Goal: Task Accomplishment & Management: Complete application form

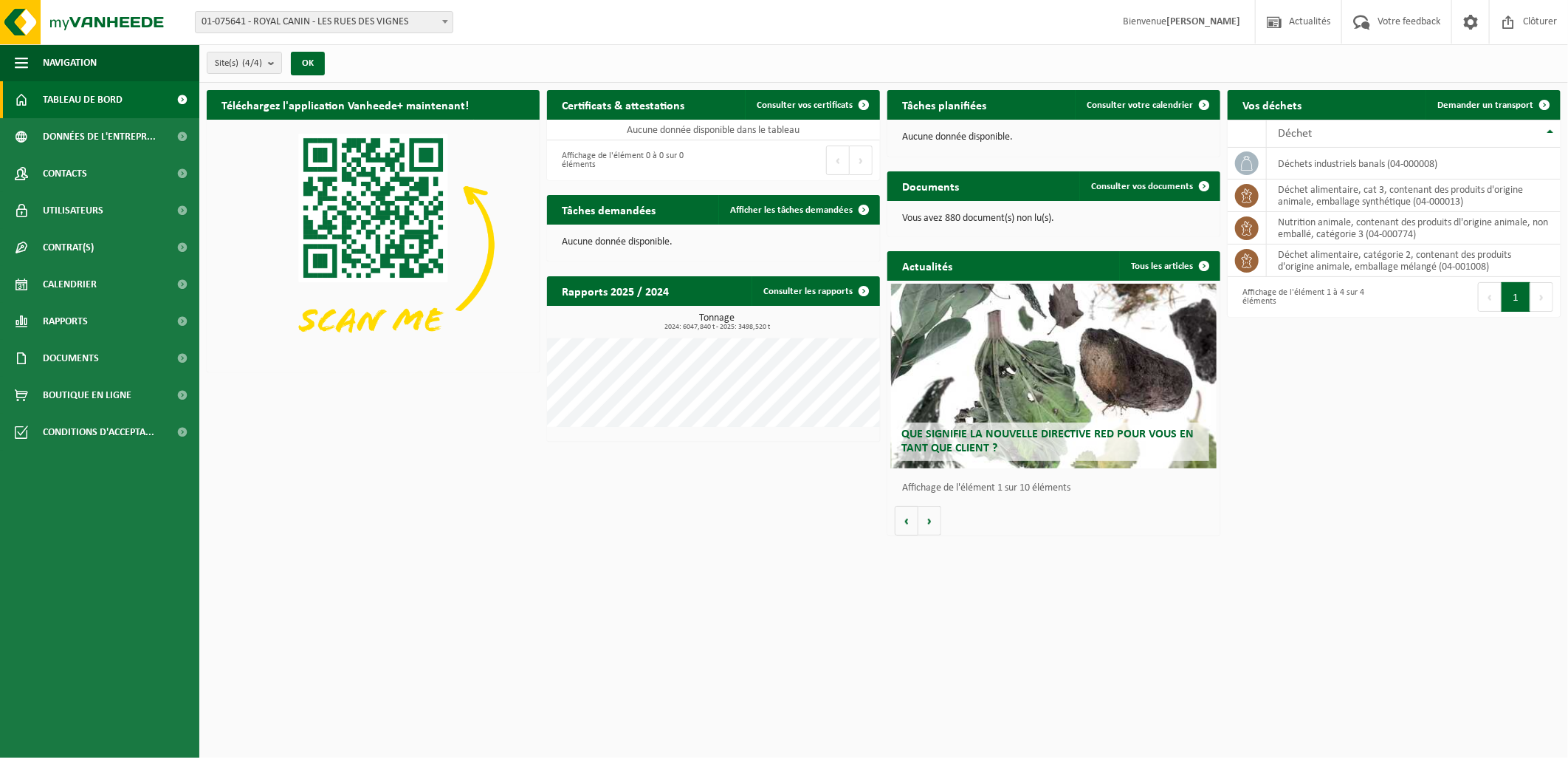
click at [323, 363] on img at bounding box center [373, 244] width 333 height 250
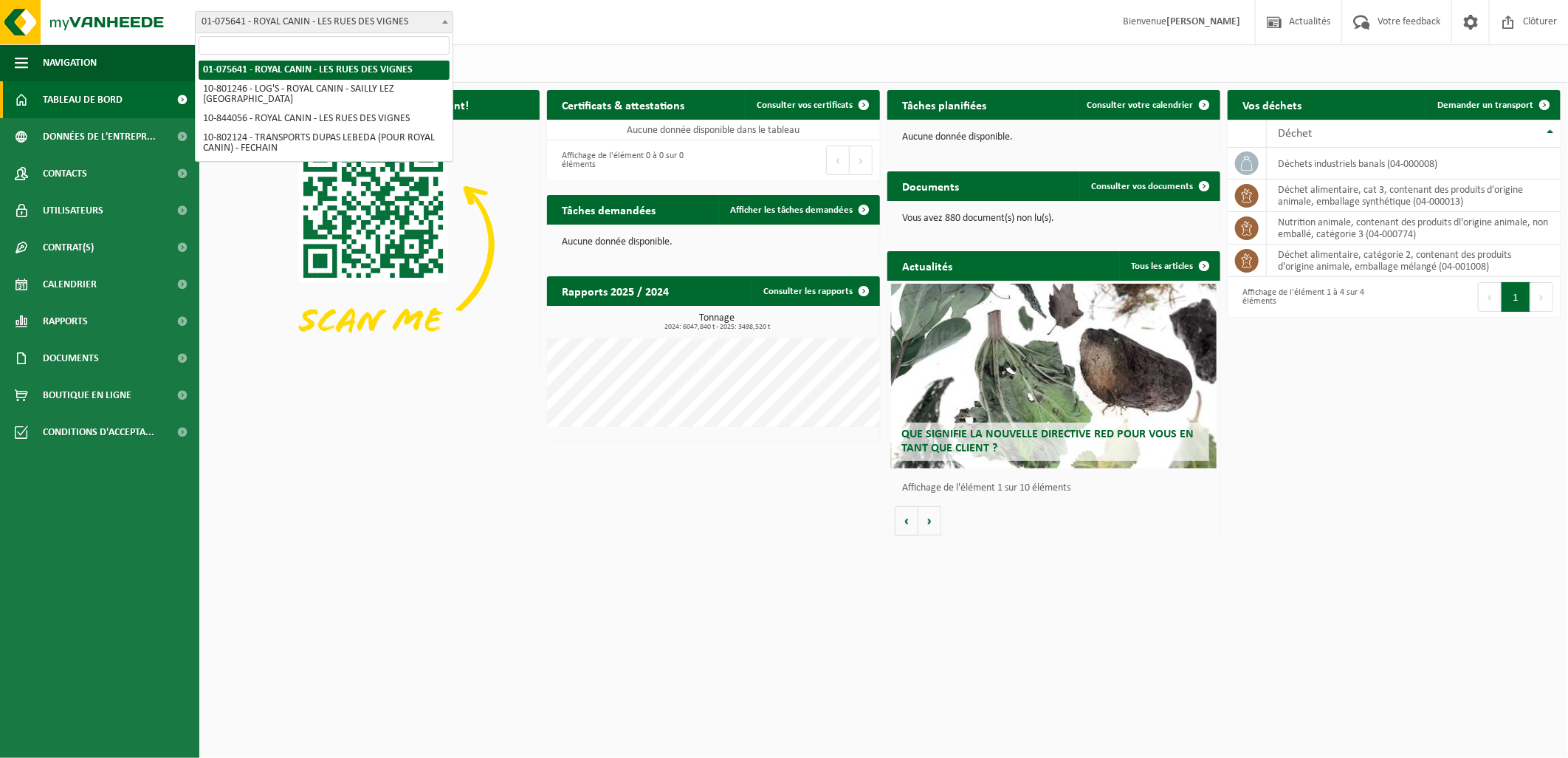
click at [347, 31] on span "01-075641 - ROYAL CANIN - LES RUES DES VIGNES" at bounding box center [324, 22] width 257 height 20
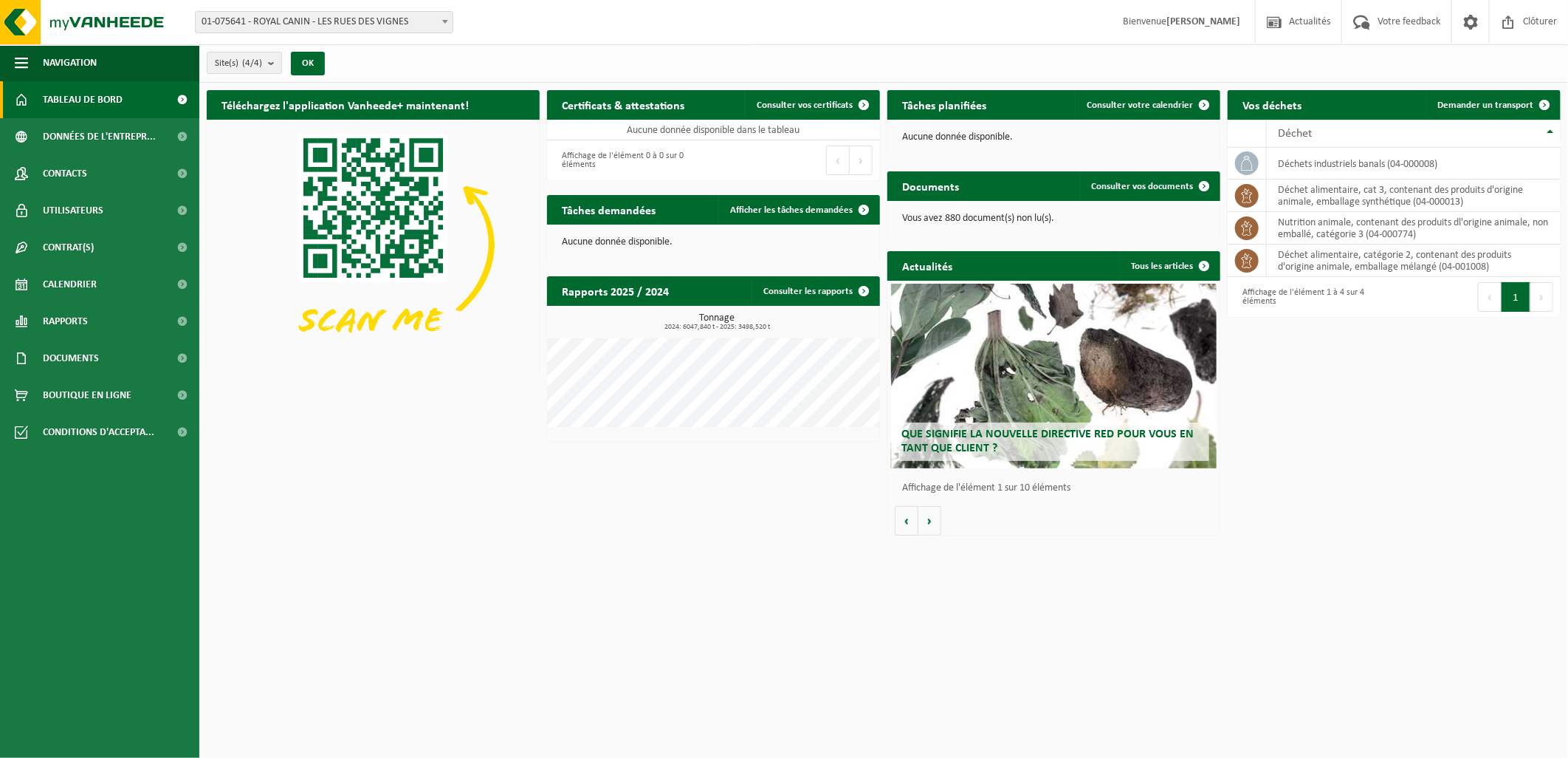
click at [410, 49] on div "Site(s) (4/4) Tout sélectionner Tout désélectionner Sélectionner les actifs ROY…" at bounding box center [884, 63] width 1369 height 38
click at [441, 17] on span at bounding box center [445, 21] width 15 height 19
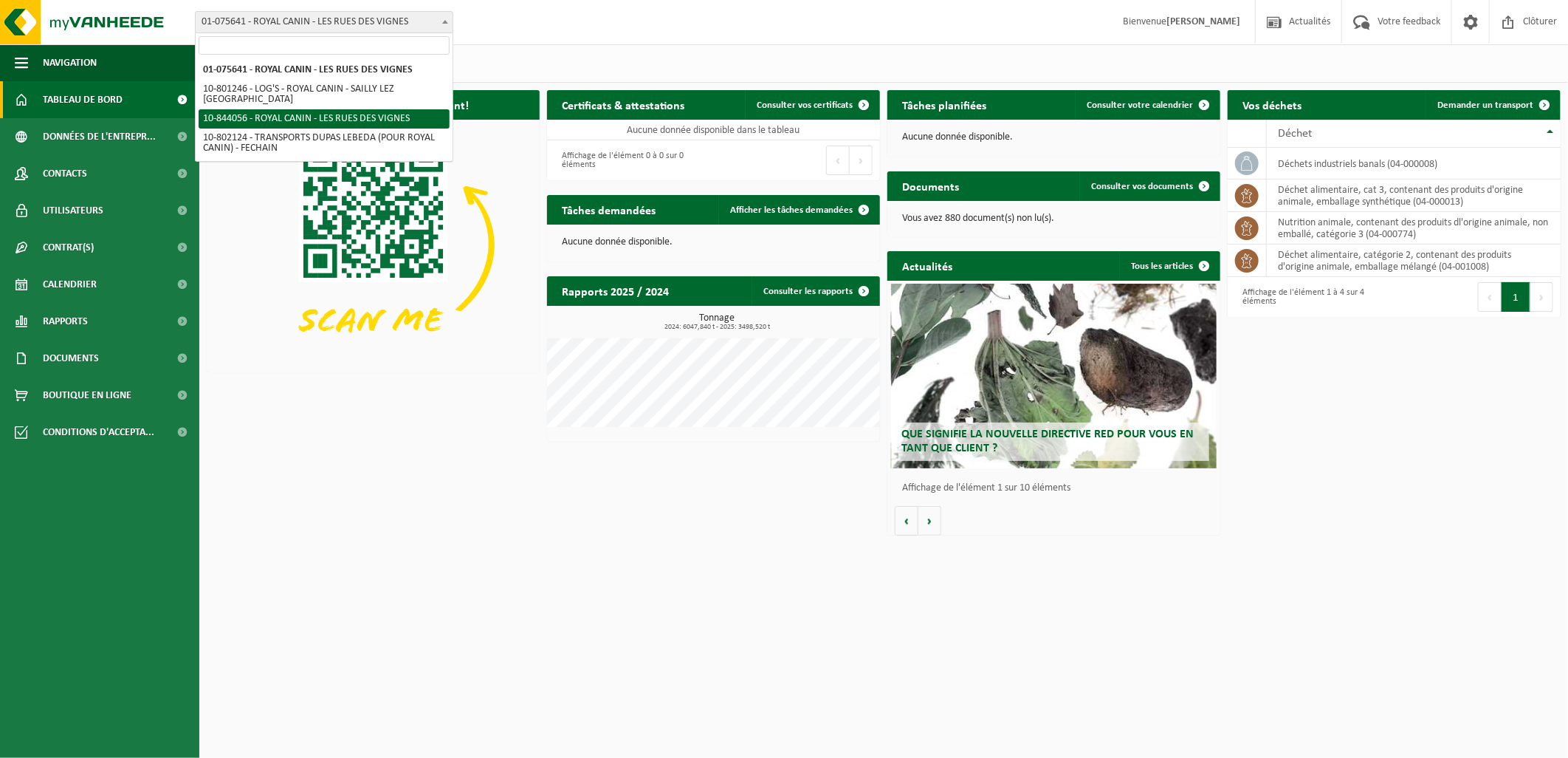
select select "93071"
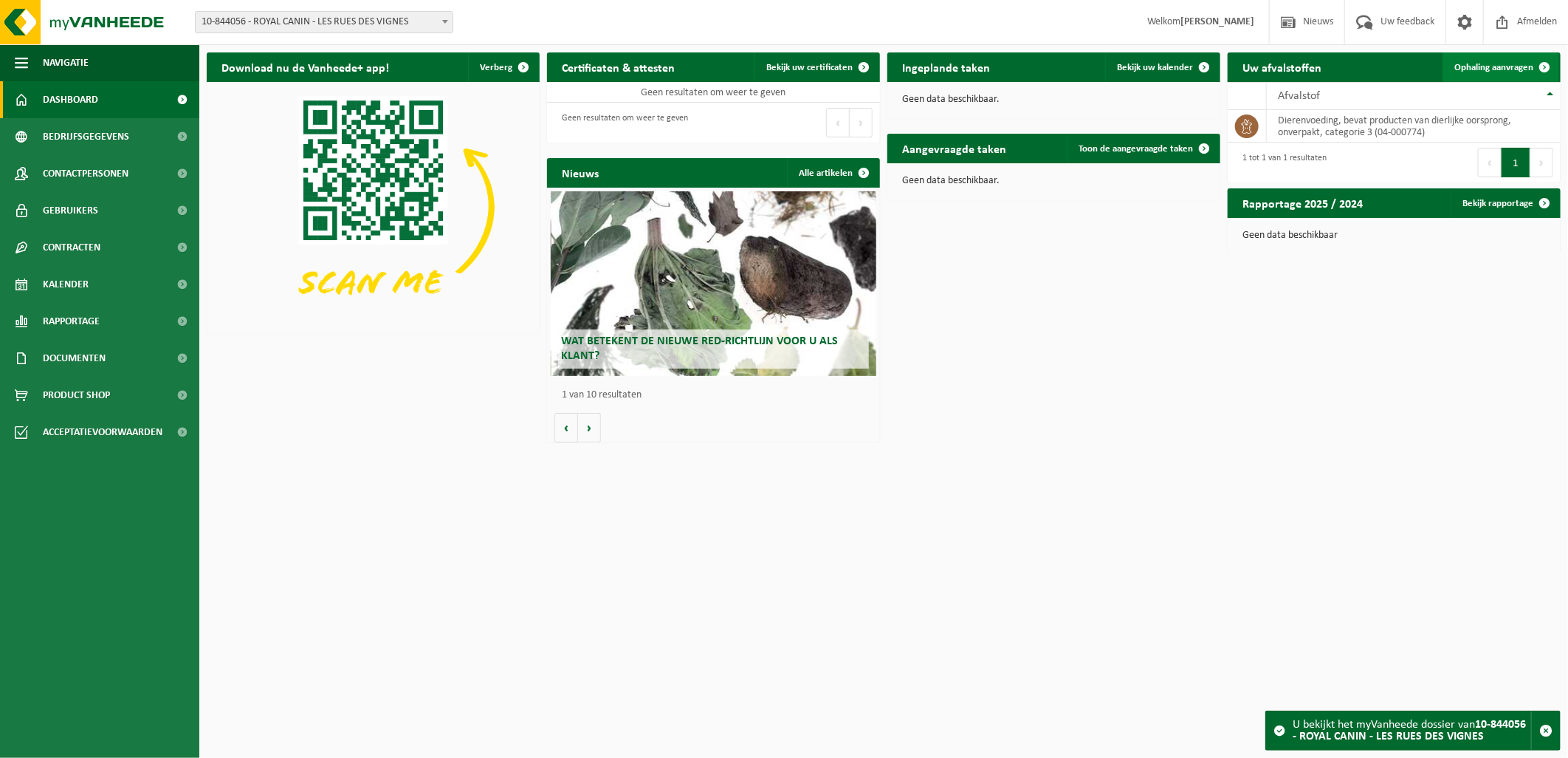
click at [1485, 67] on span "Ophaling aanvragen" at bounding box center [1493, 68] width 79 height 9
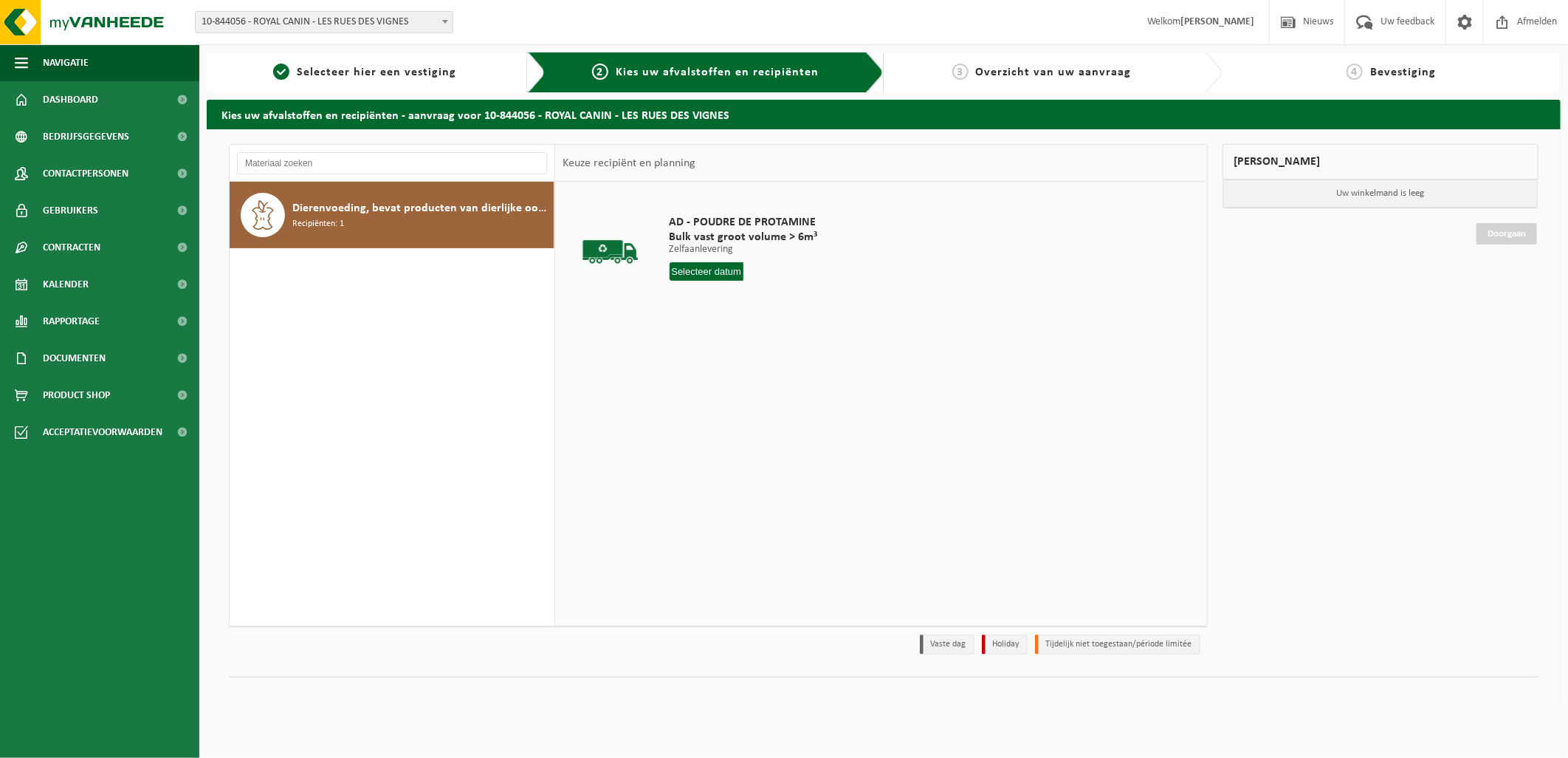
click at [440, 17] on span at bounding box center [445, 21] width 15 height 19
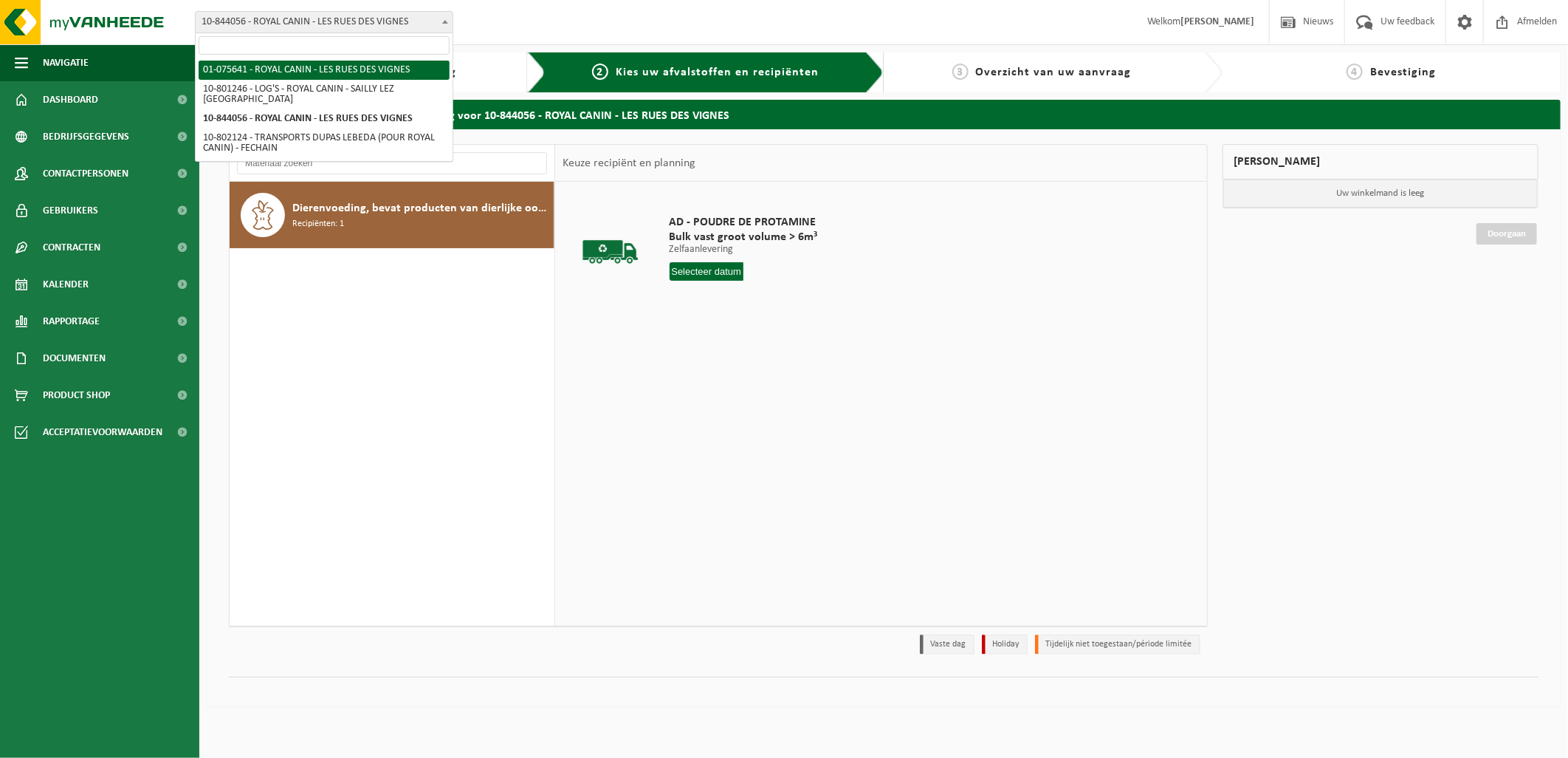
select select "537"
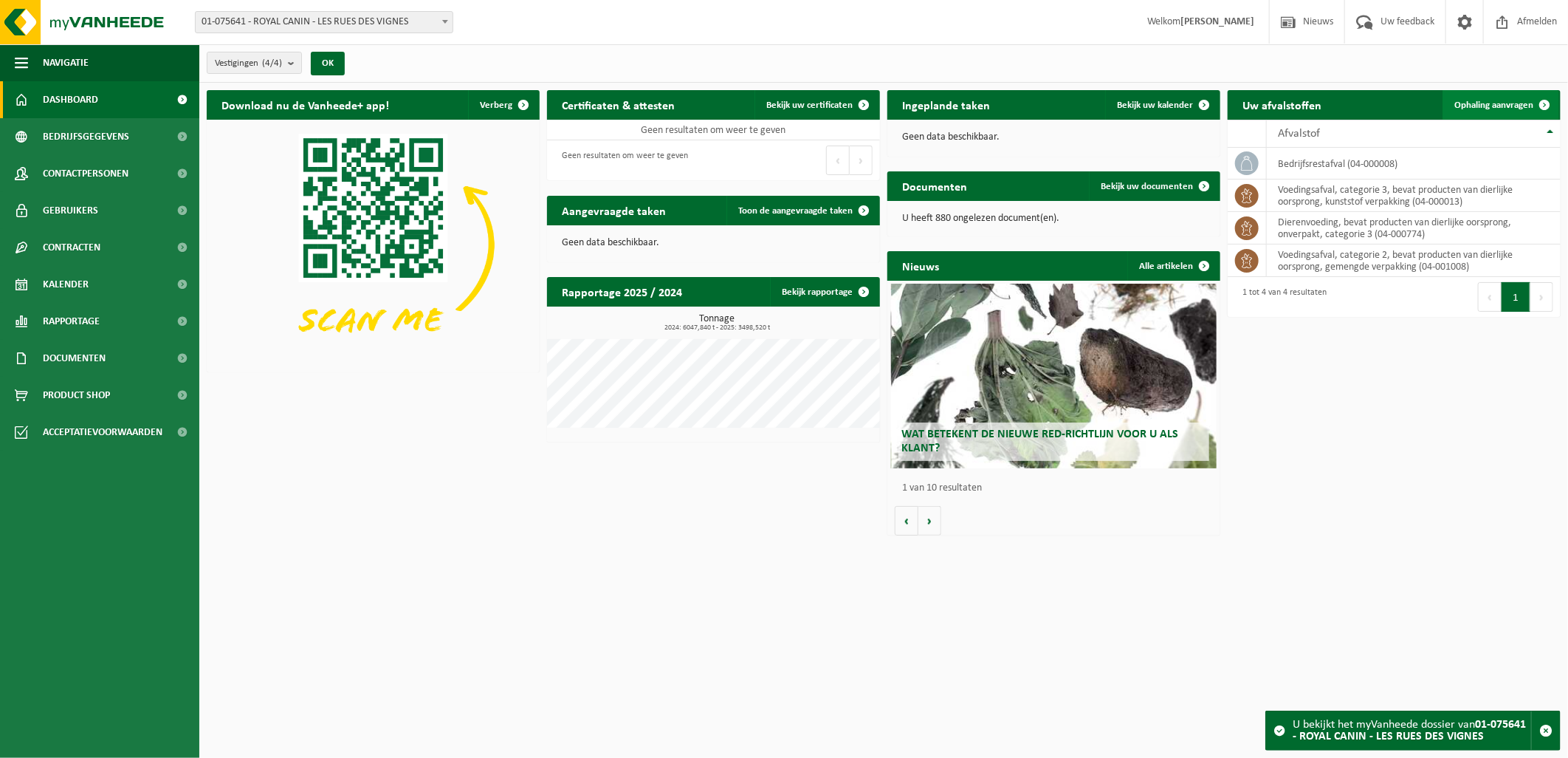
click at [1500, 103] on span "Ophaling aanvragen" at bounding box center [1493, 105] width 79 height 9
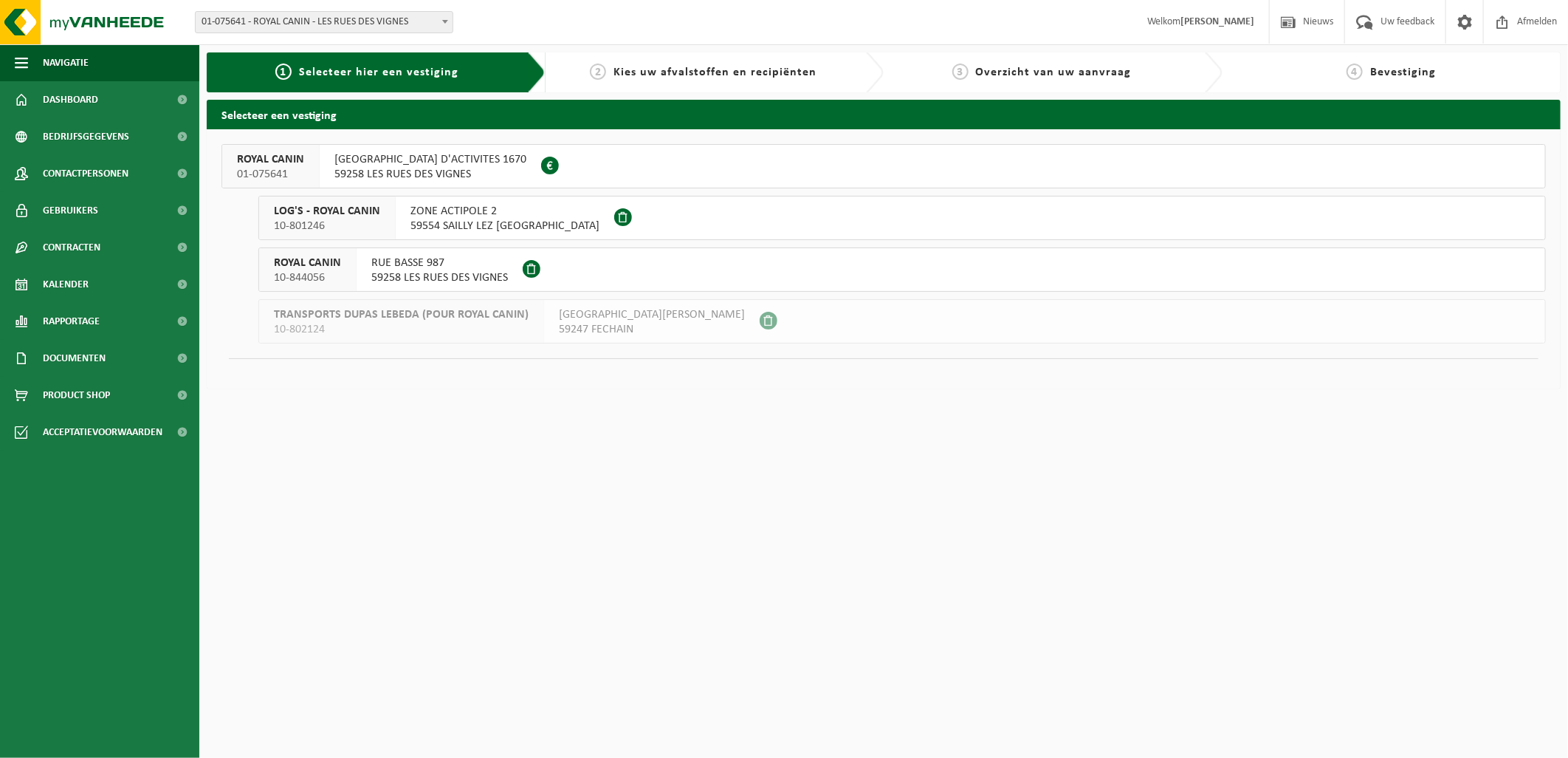
click at [371, 170] on span "59258 LES RUES DES VIGNES" at bounding box center [430, 174] width 192 height 15
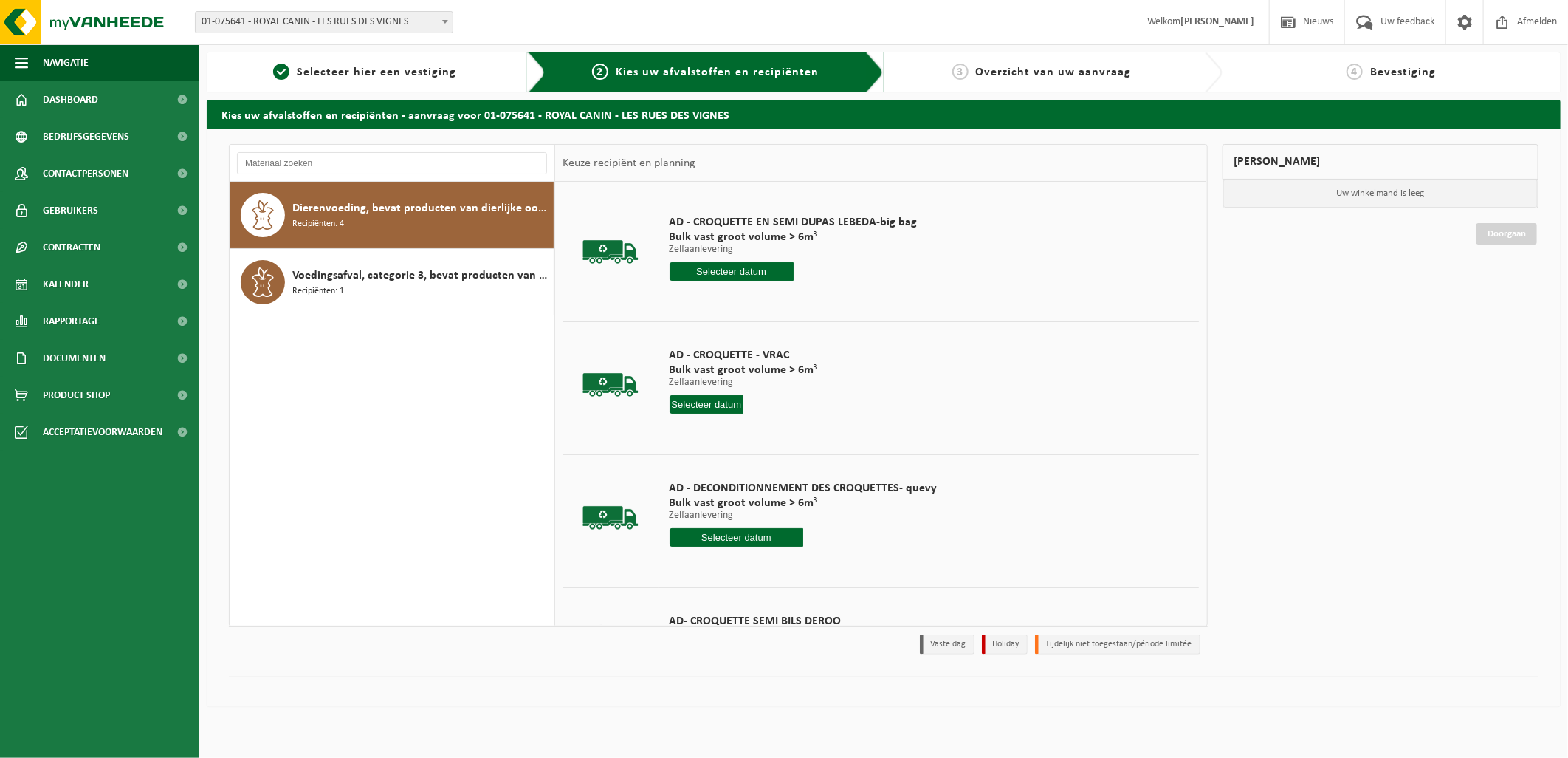
click at [733, 269] on input "text" at bounding box center [732, 272] width 124 height 19
click at [740, 275] on input "text" at bounding box center [732, 272] width 124 height 19
click at [835, 301] on icon at bounding box center [835, 304] width 23 height 23
click at [685, 299] on icon at bounding box center [682, 304] width 23 height 23
click at [838, 303] on icon at bounding box center [835, 304] width 23 height 23
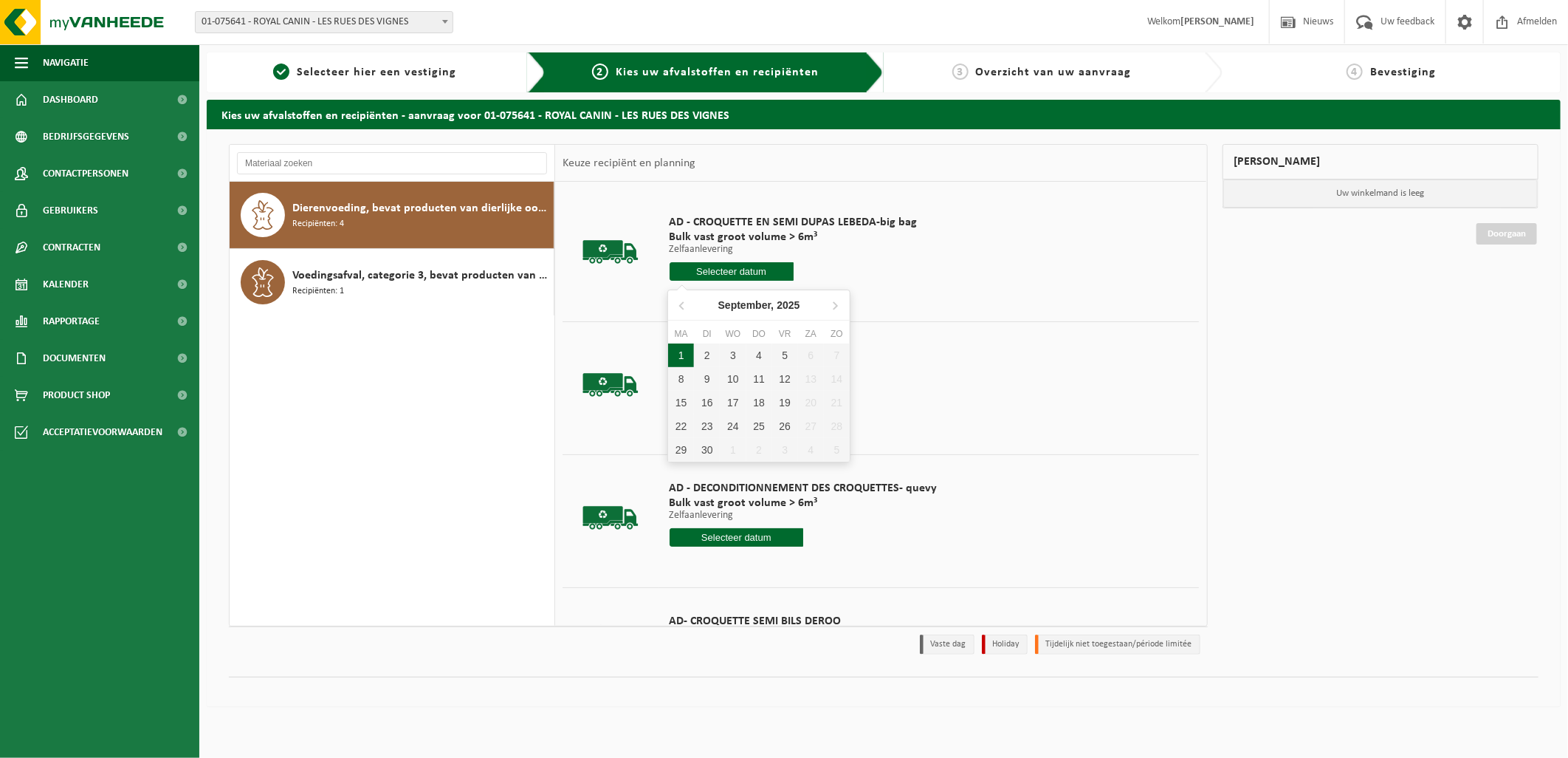
click at [681, 353] on div "1" at bounding box center [682, 354] width 26 height 23
type input "Van 2025-09-01"
type input "2025-09-01"
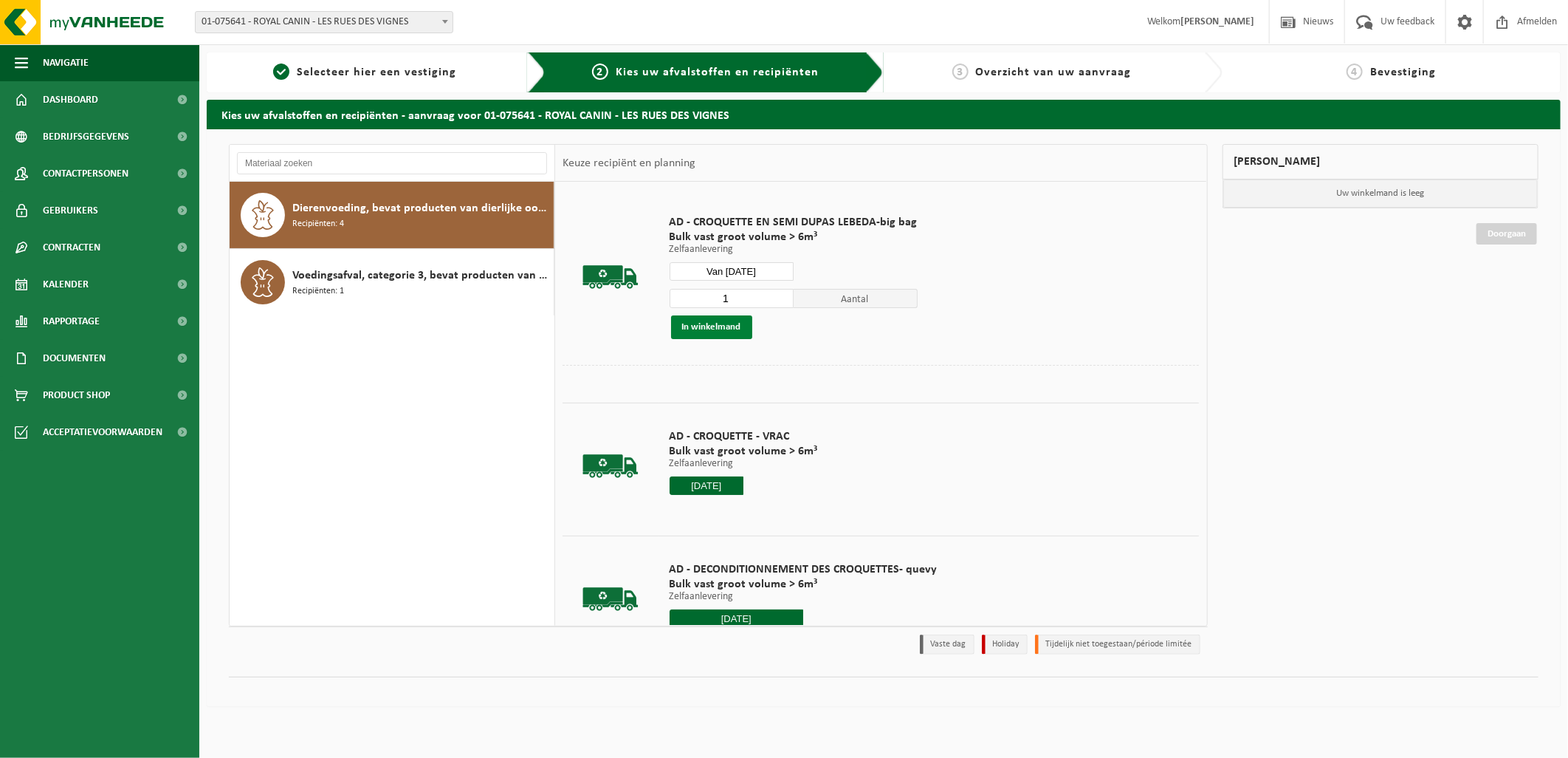
click at [711, 328] on button "In winkelmand" at bounding box center [712, 327] width 82 height 23
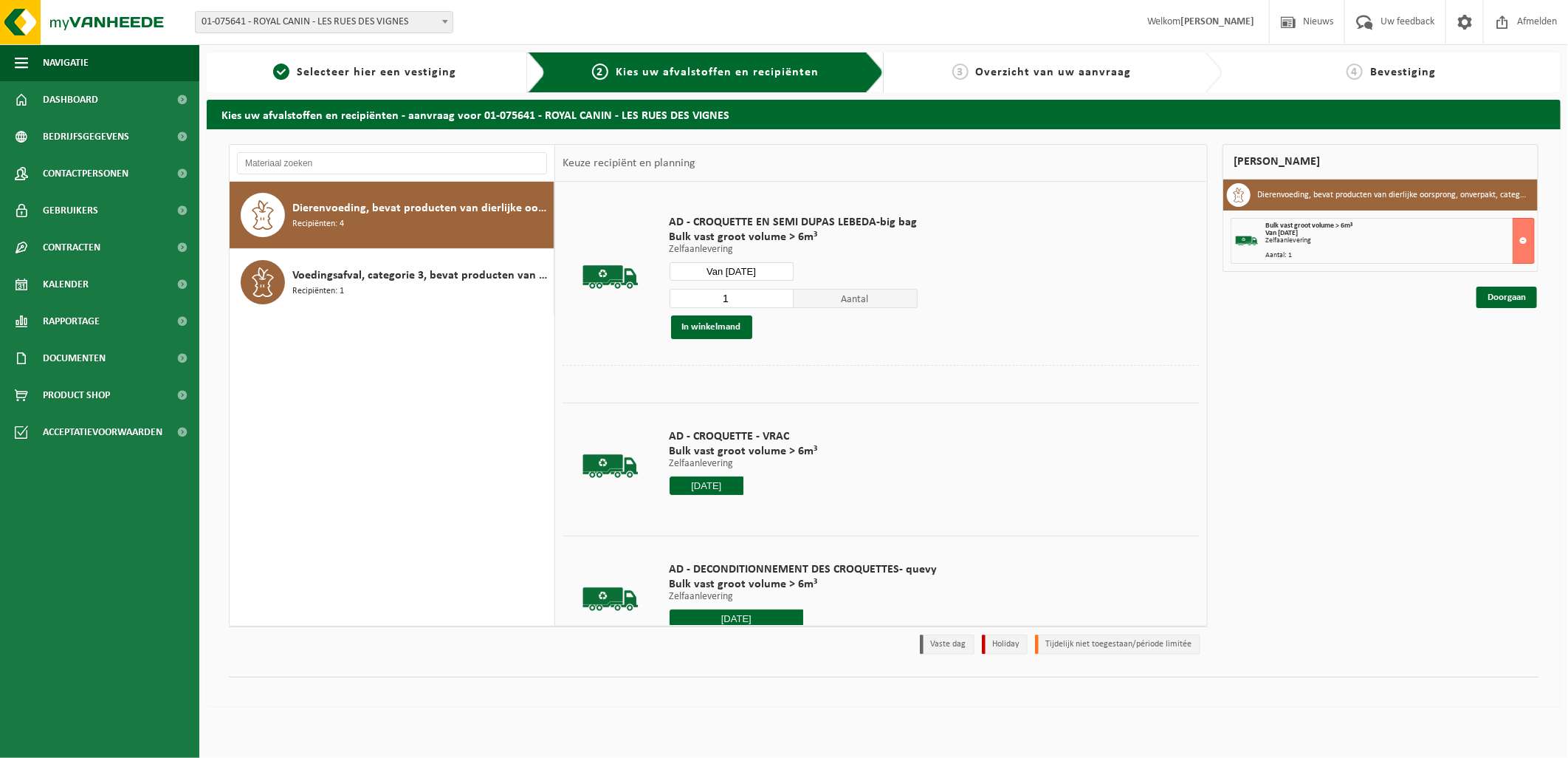
click at [773, 270] on input "Van 2025-09-01" at bounding box center [732, 272] width 124 height 19
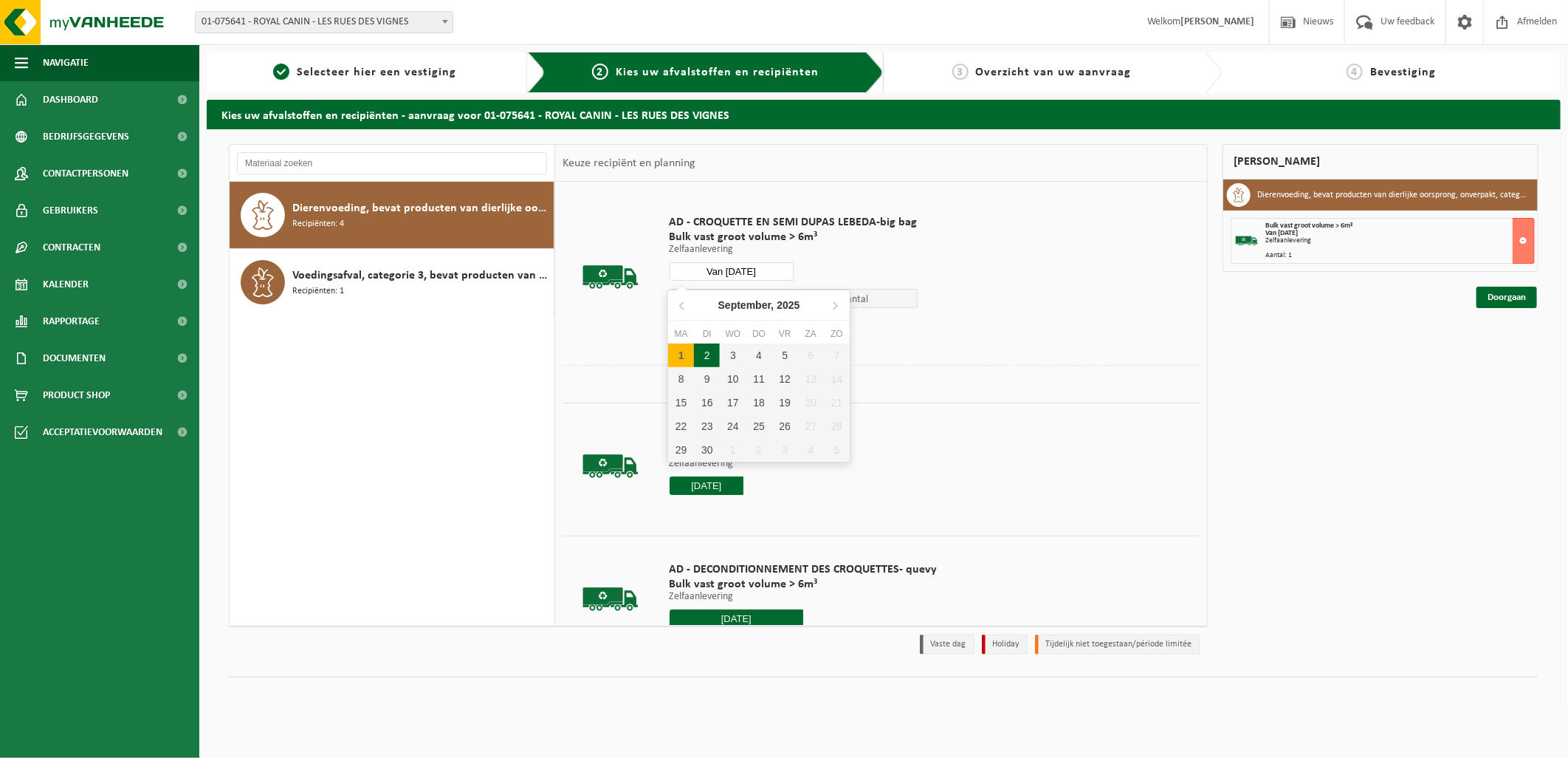
click at [705, 355] on div "2" at bounding box center [707, 354] width 26 height 23
type input "Van 2025-09-02"
type input "2025-09-02"
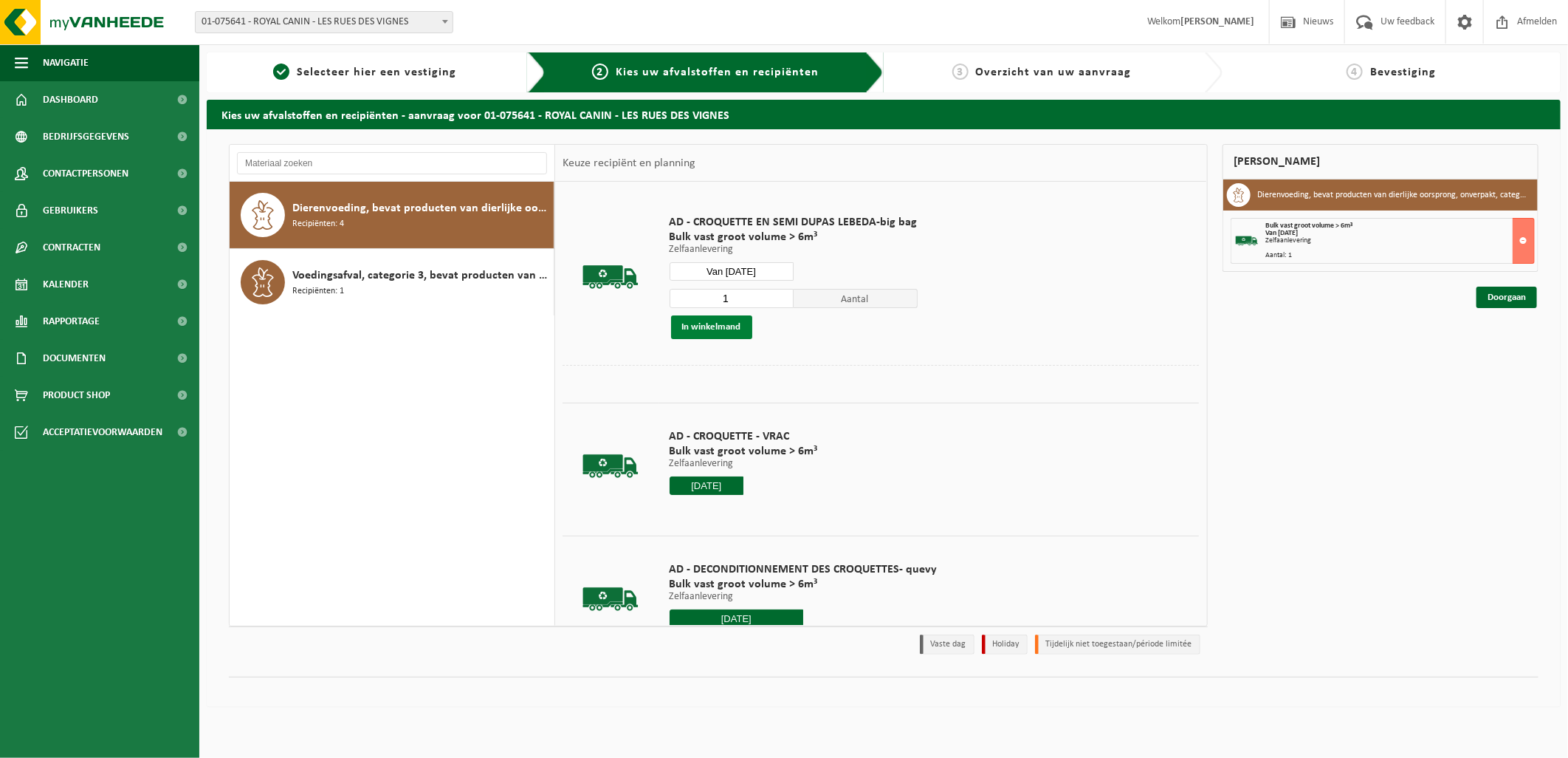
click at [710, 326] on button "In winkelmand" at bounding box center [712, 327] width 82 height 23
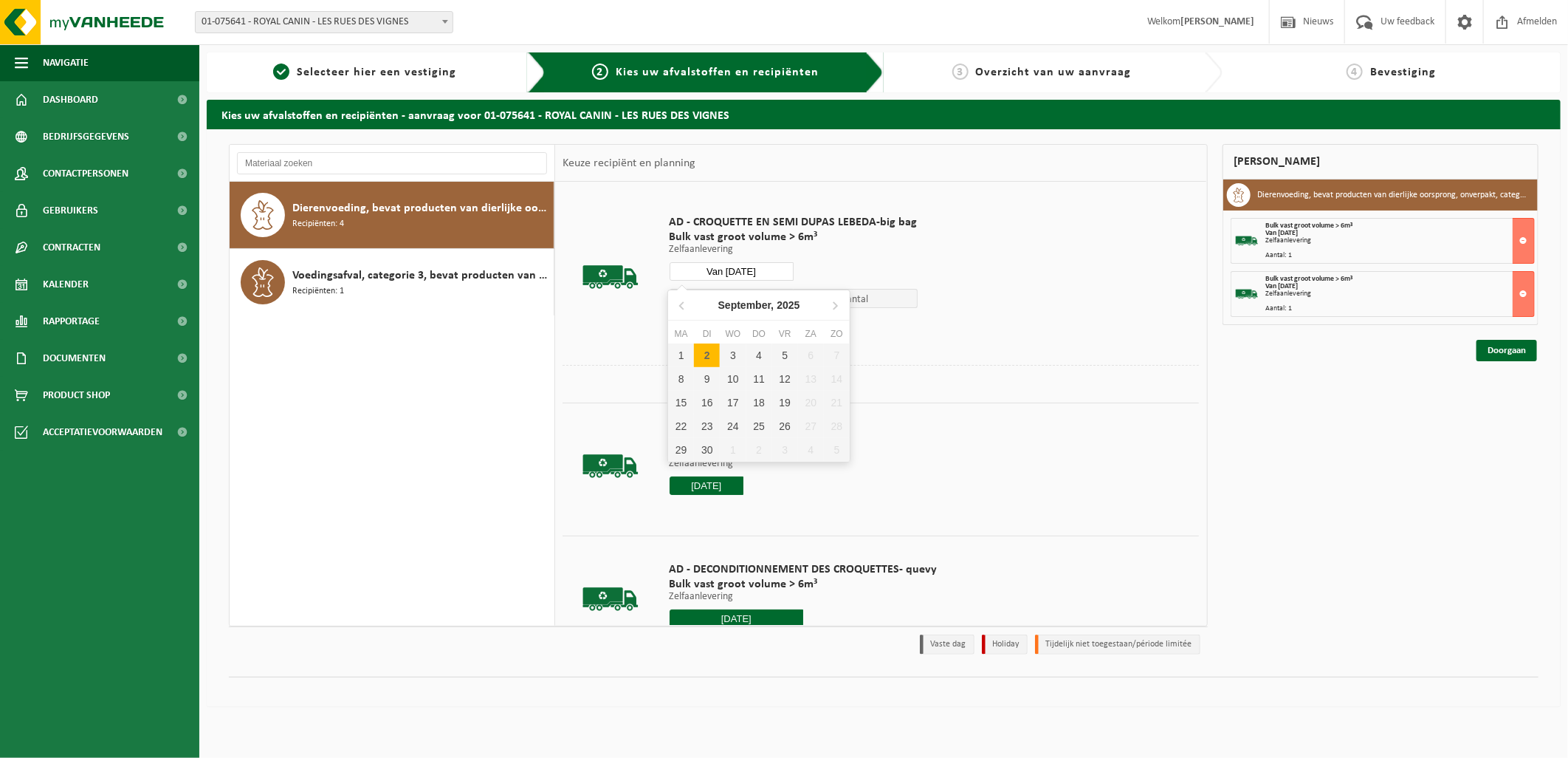
click at [763, 266] on input "Van 2025-09-02" at bounding box center [732, 272] width 124 height 19
click at [741, 351] on div "3" at bounding box center [733, 354] width 26 height 23
type input "Van 2025-09-03"
type input "2025-09-03"
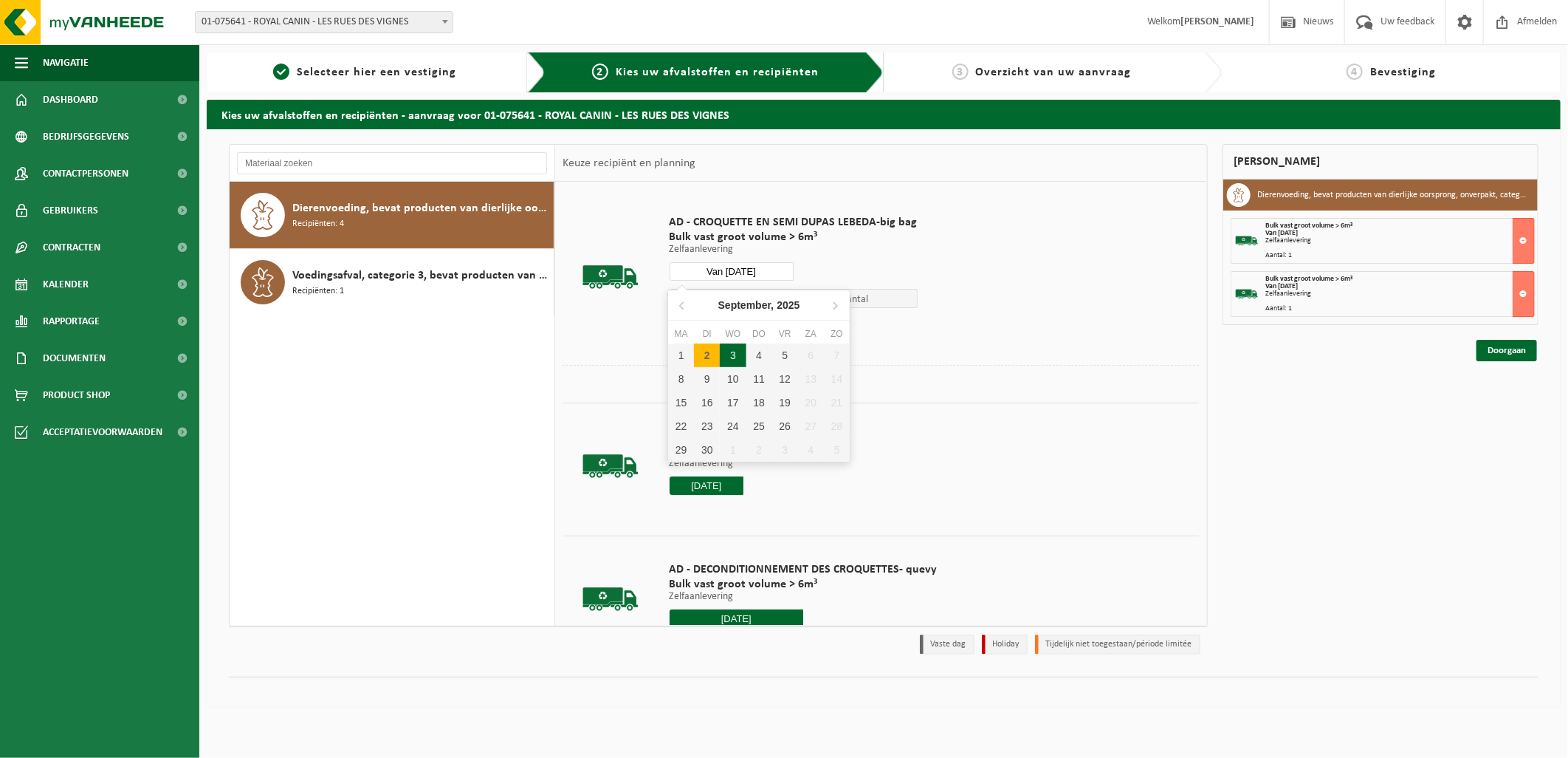
type input "2025-09-03"
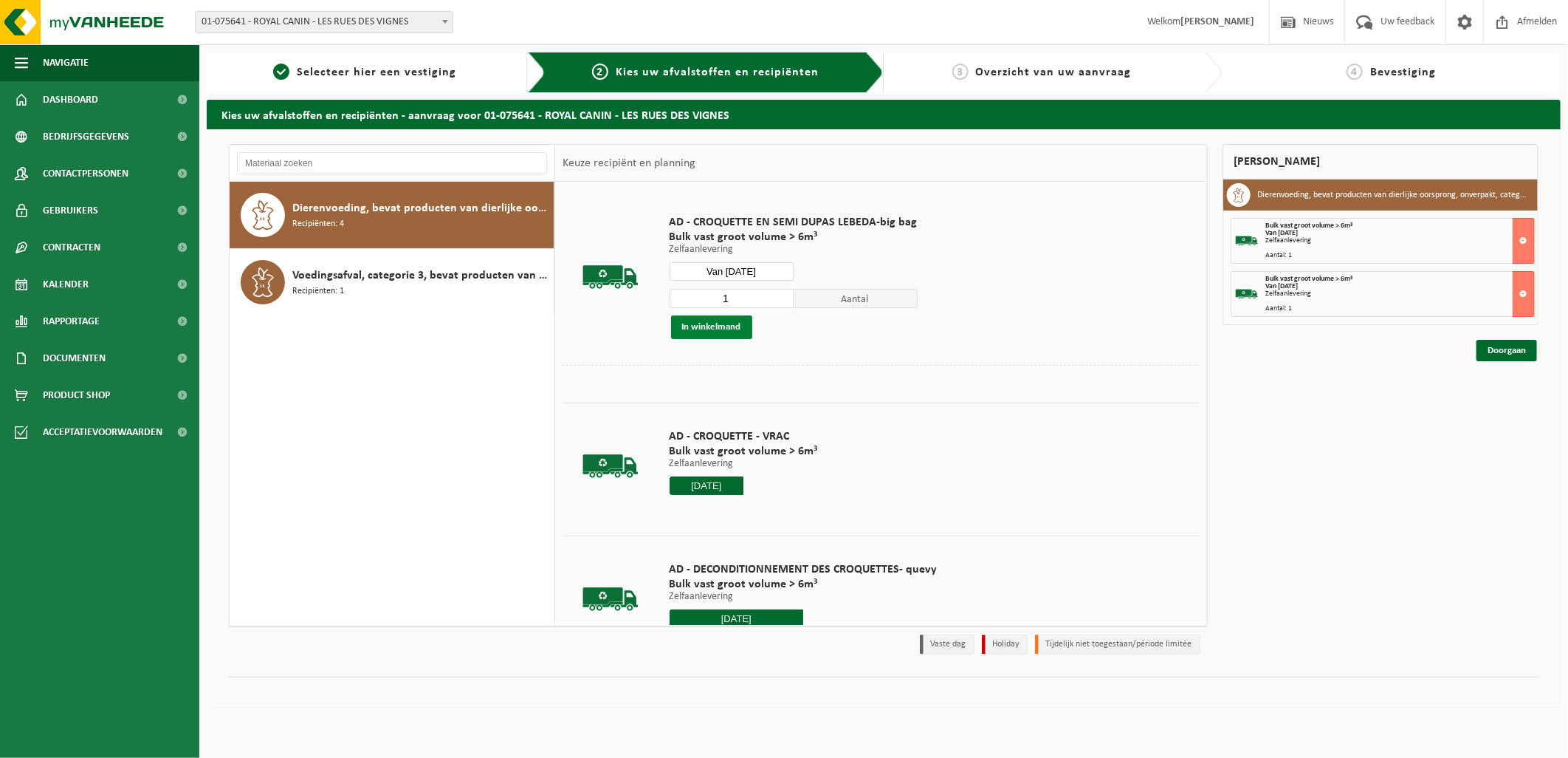
click at [711, 326] on button "In winkelmand" at bounding box center [712, 327] width 82 height 23
click at [775, 271] on input "Van 2025-09-03" at bounding box center [732, 272] width 124 height 19
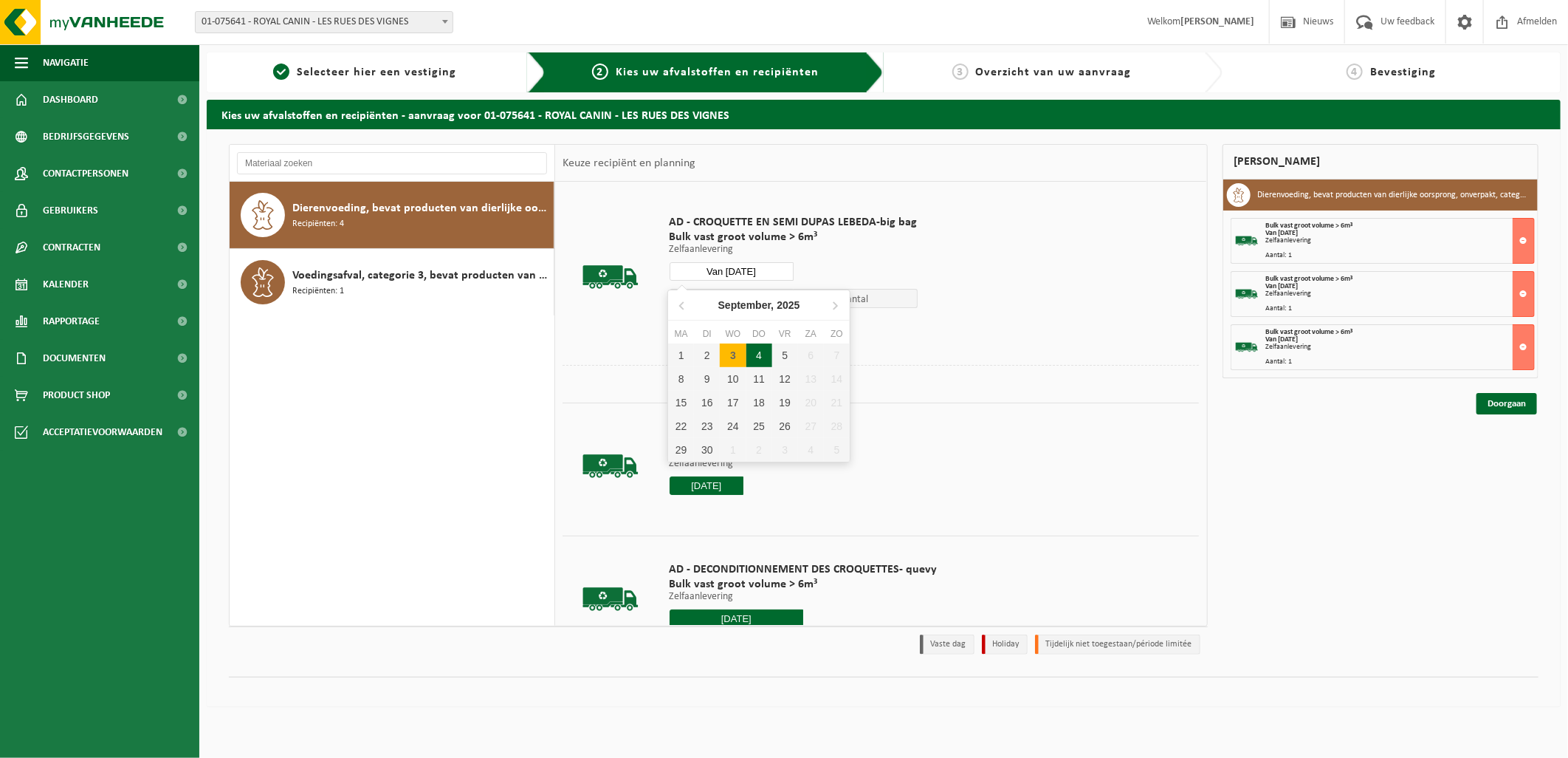
click at [756, 350] on div "4" at bounding box center [759, 354] width 26 height 23
type input "Van 2025-09-04"
type input "2025-09-04"
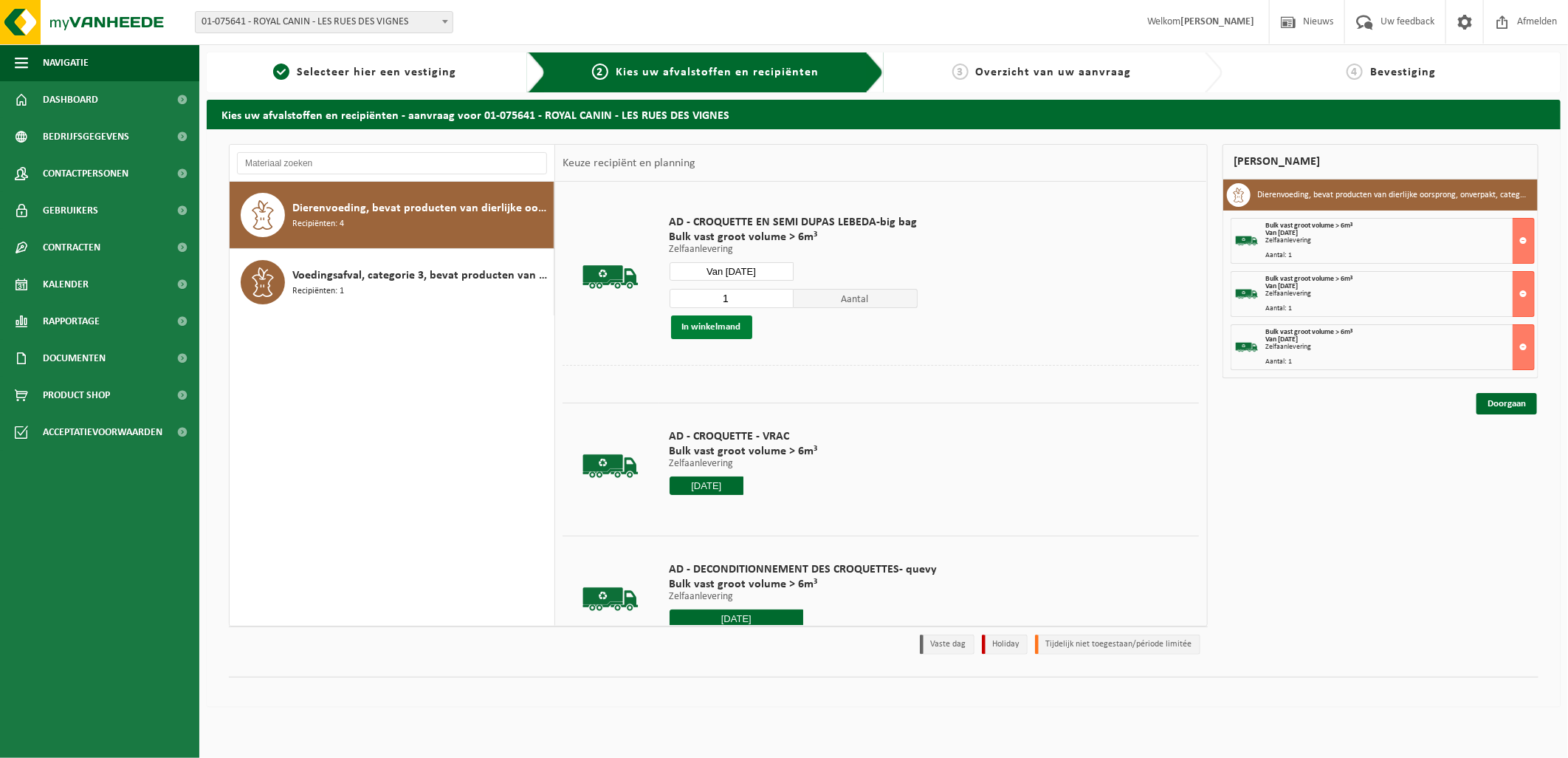
click at [719, 324] on button "In winkelmand" at bounding box center [712, 327] width 82 height 23
click at [778, 271] on input "Van 2025-09-04" at bounding box center [732, 272] width 124 height 19
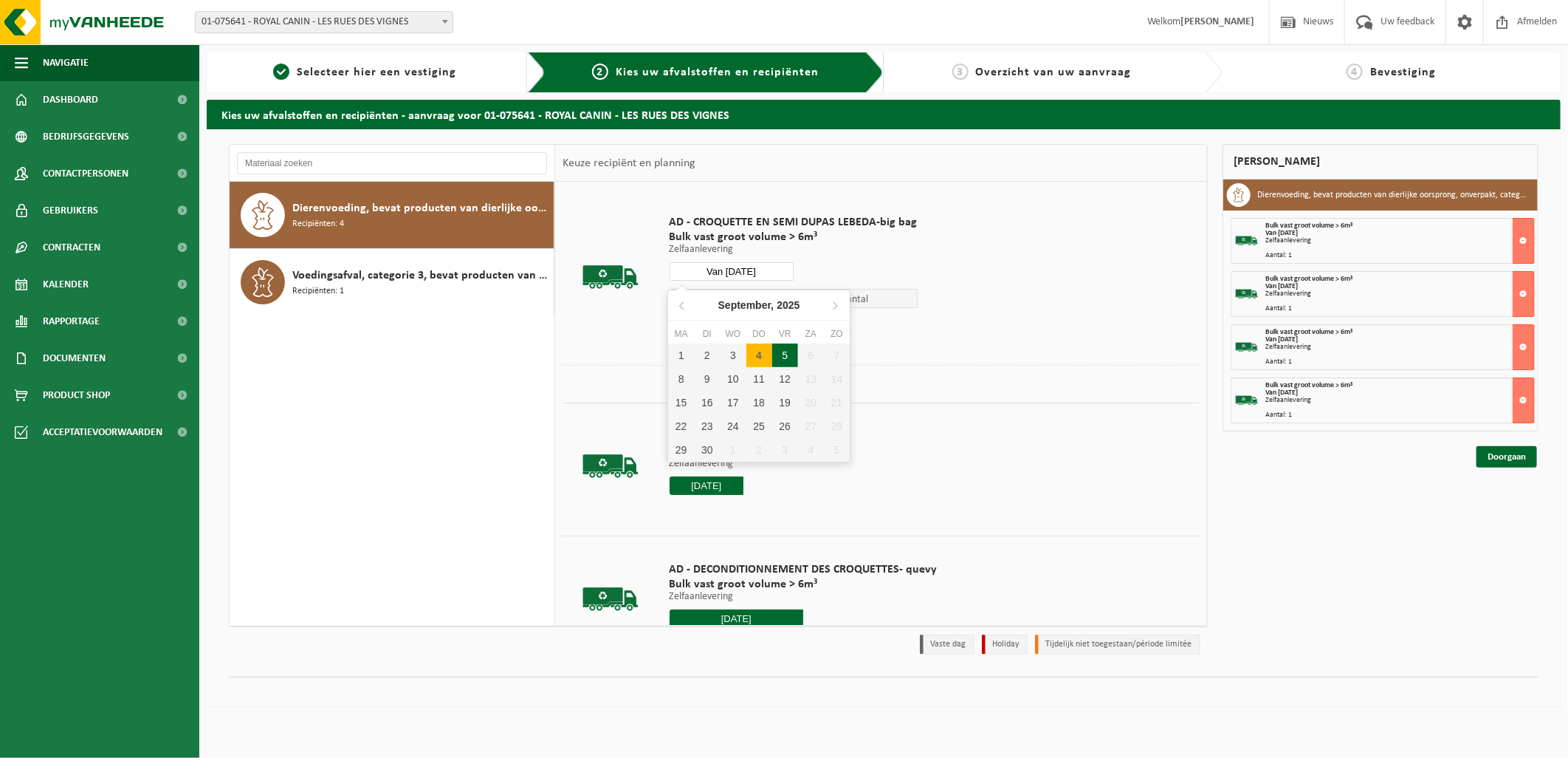
click at [784, 351] on div "5" at bounding box center [785, 354] width 26 height 23
type input "Van 2025-09-05"
type input "2025-09-05"
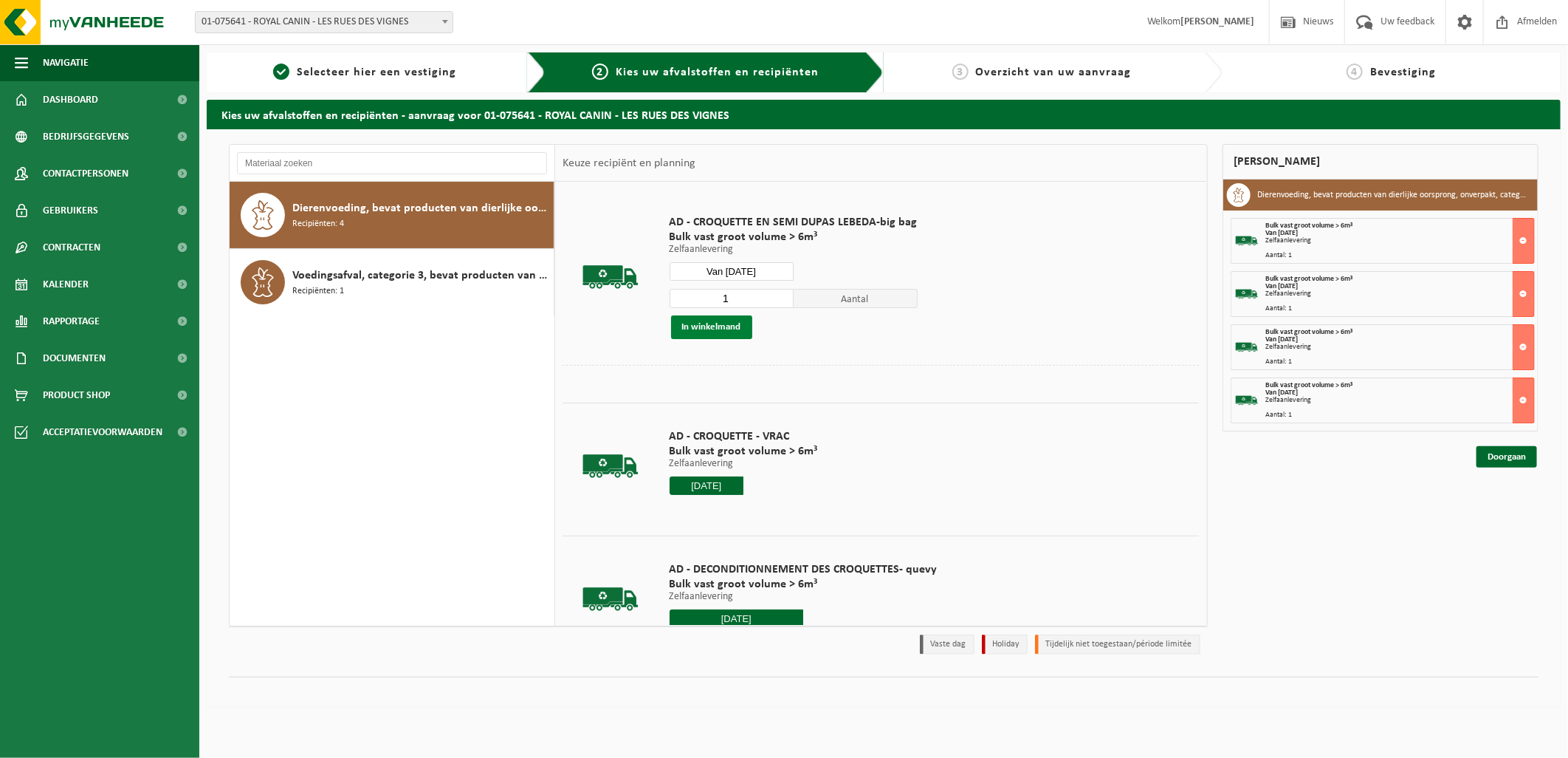
click at [720, 327] on button "In winkelmand" at bounding box center [712, 327] width 82 height 23
click at [777, 270] on input "Van 2025-09-05" at bounding box center [732, 272] width 124 height 19
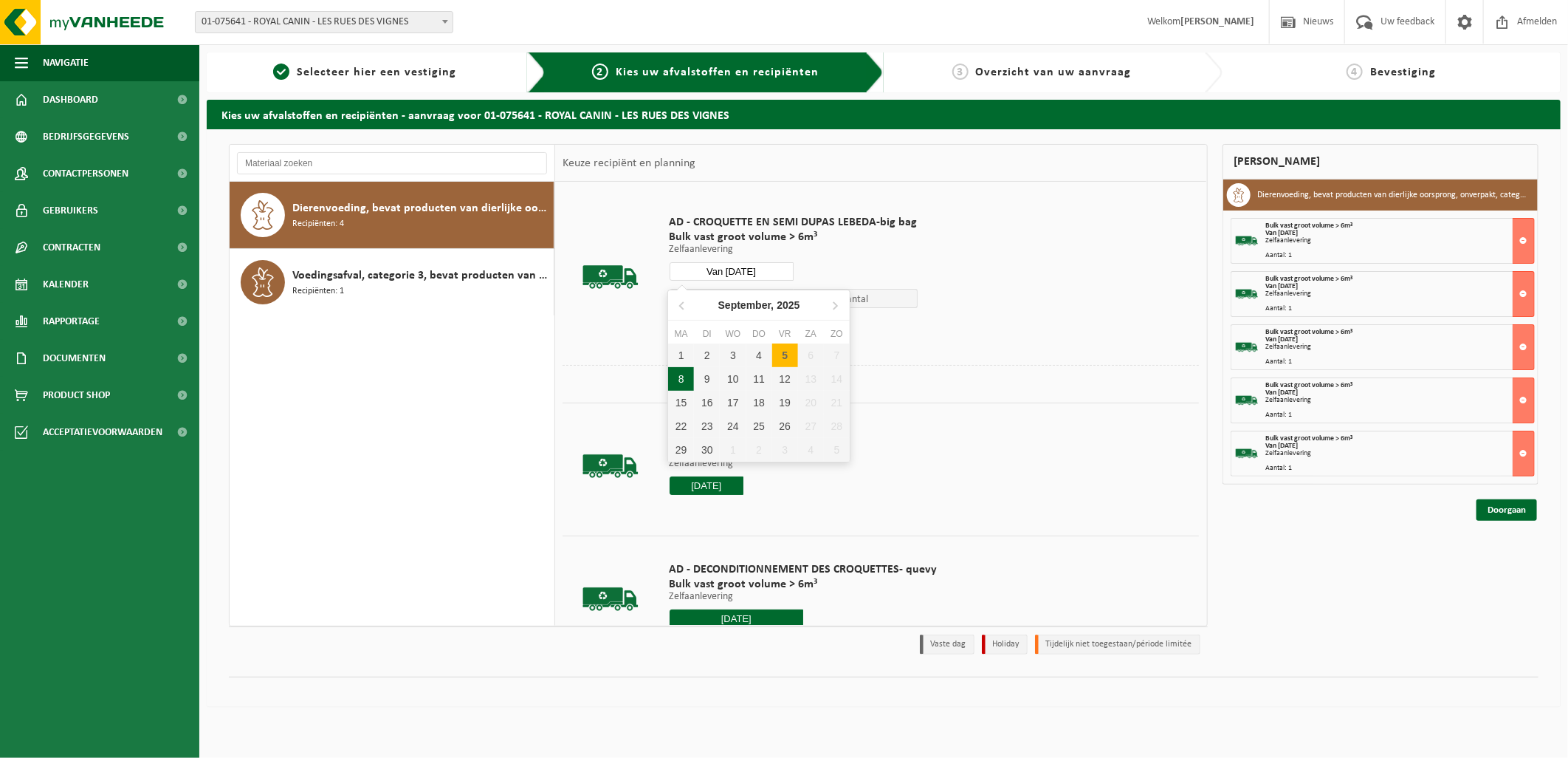
click at [688, 379] on div "8" at bounding box center [682, 379] width 26 height 23
type input "Van 2025-09-08"
type input "2025-09-08"
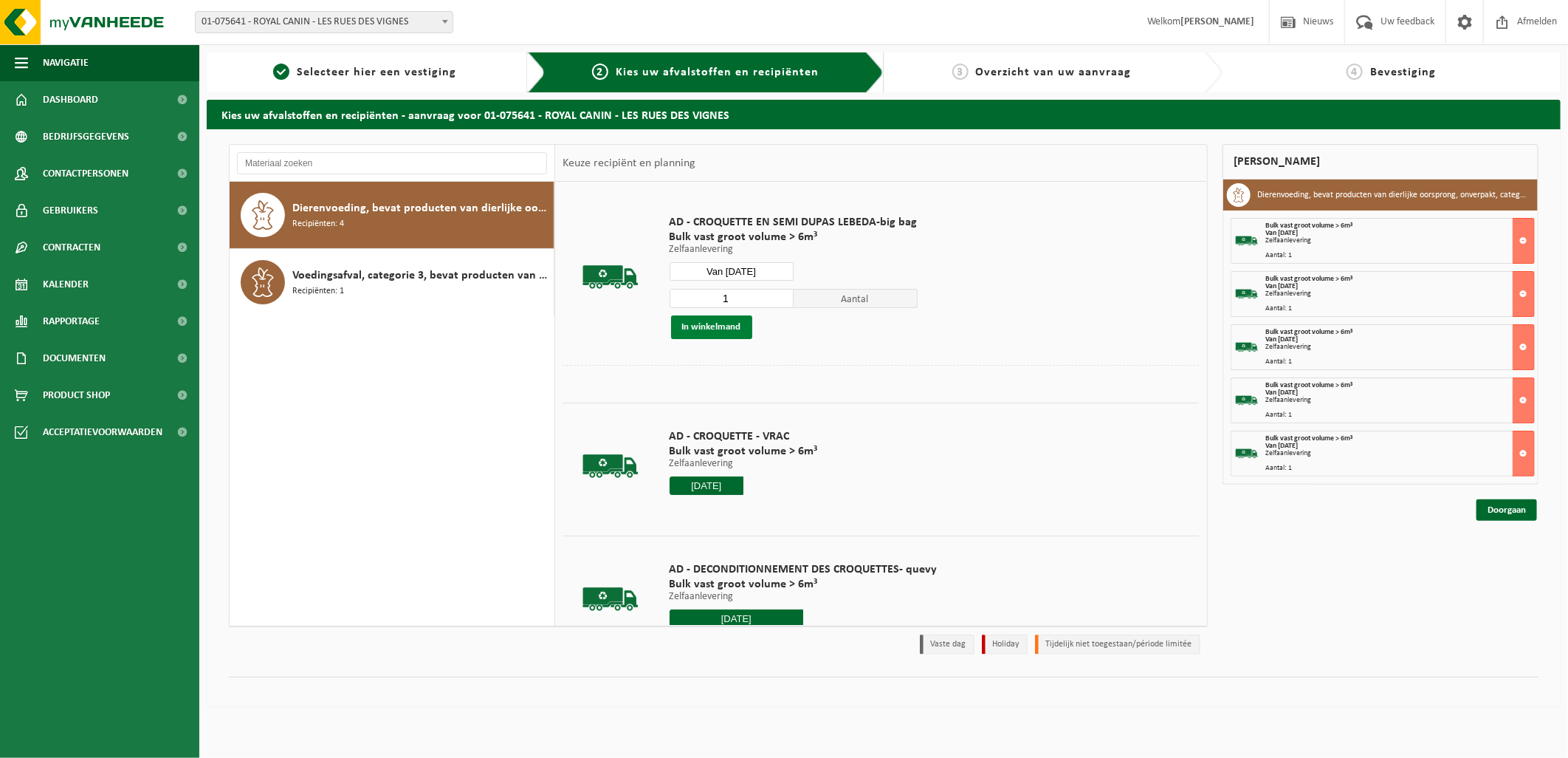
click at [727, 326] on button "In winkelmand" at bounding box center [712, 327] width 82 height 23
click at [1496, 564] on link "Doorgaan" at bounding box center [1506, 563] width 60 height 21
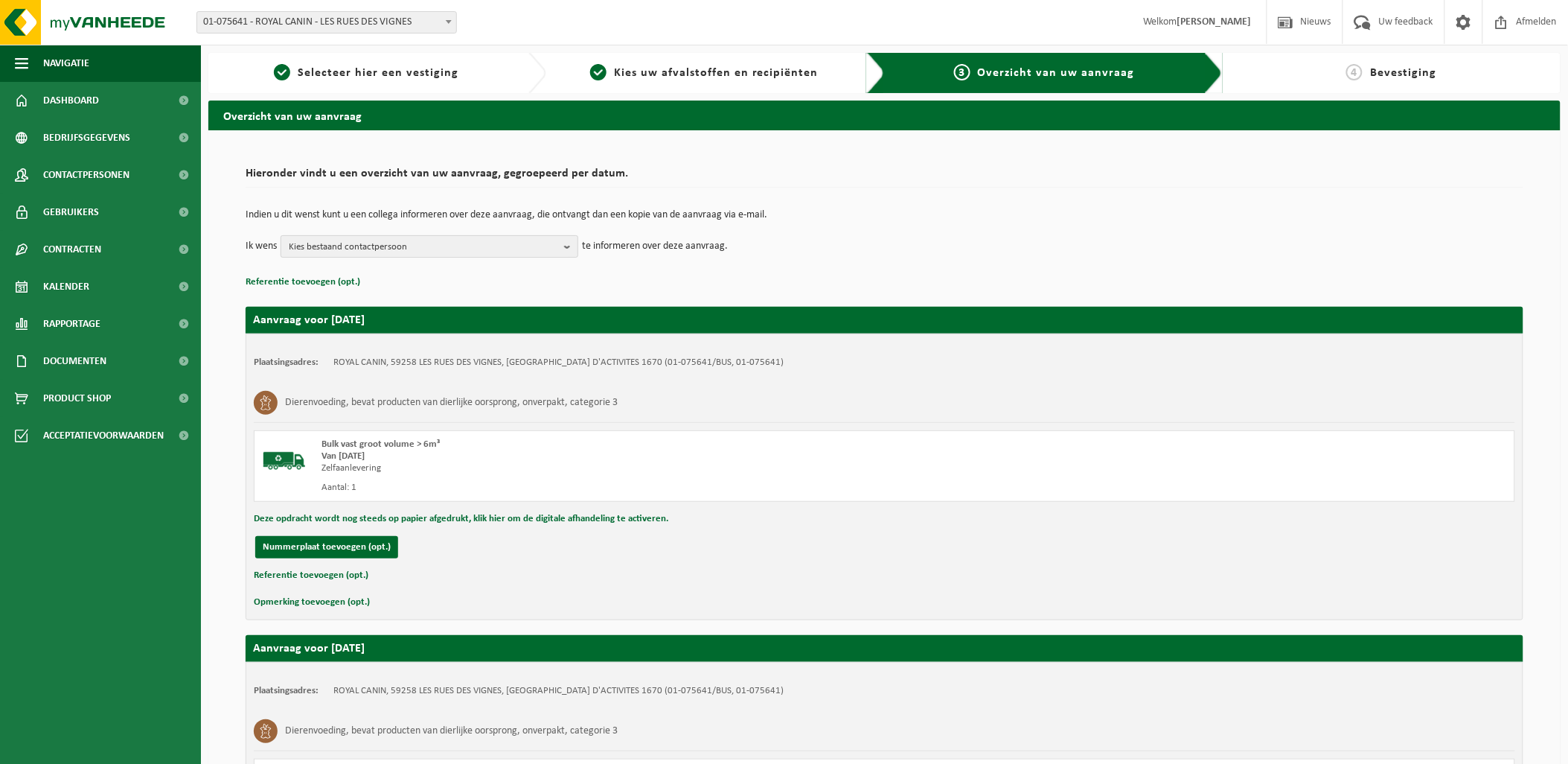
click at [528, 255] on span "Kies bestaand contactpersoon" at bounding box center [424, 247] width 269 height 22
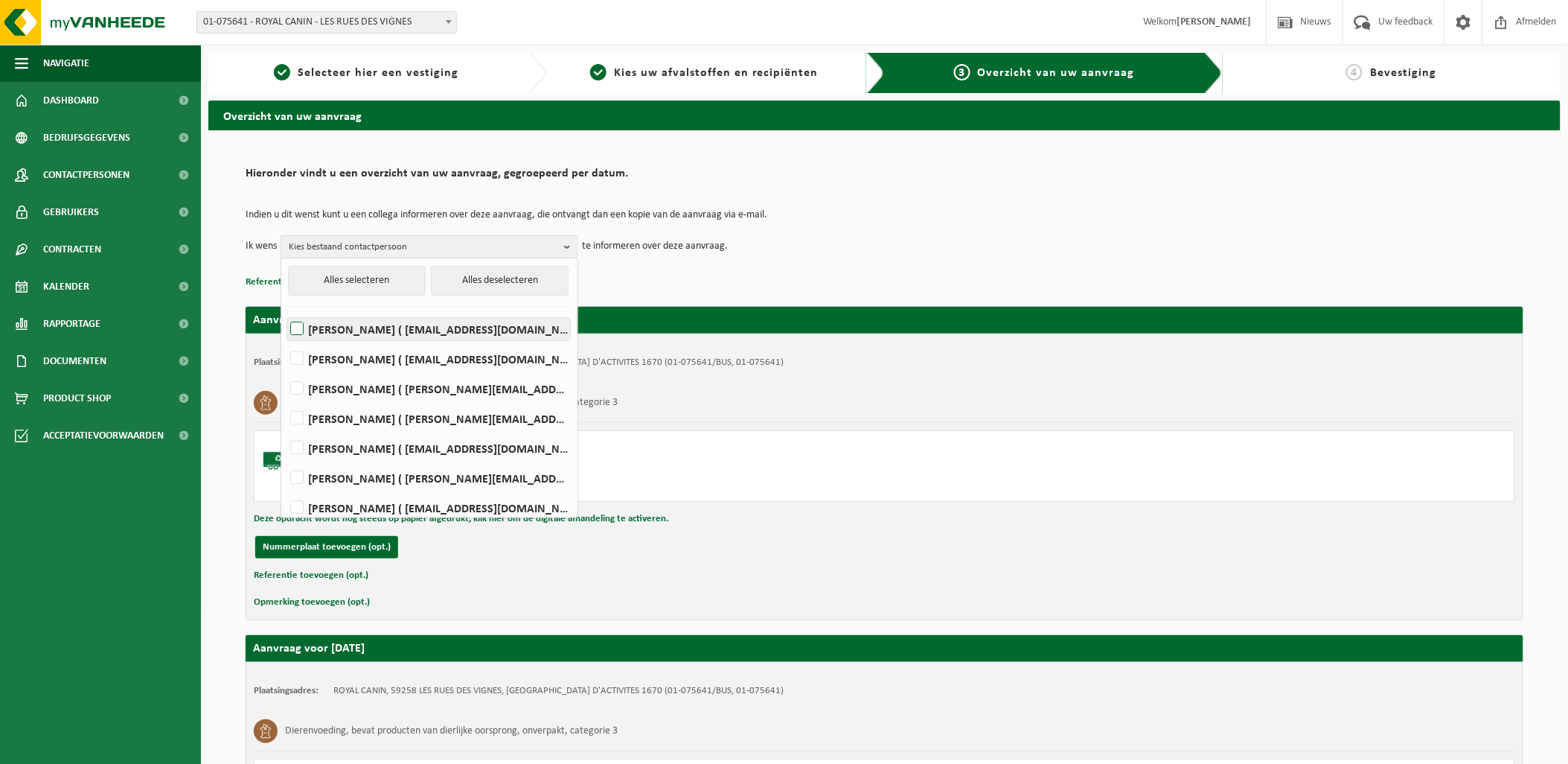
click at [299, 328] on label "KEVIN DEL FABRO ( kevin.del.fabro@royalcanin.com )" at bounding box center [428, 329] width 283 height 22
click at [285, 310] on input "KEVIN DEL FABRO ( kevin.del.fabro@royalcanin.com )" at bounding box center [284, 310] width 1 height 1
checkbox input "true"
click at [295, 453] on label "Damien Normand ( dnormand@dupaslebeda.eu )" at bounding box center [428, 448] width 283 height 22
click at [285, 429] on input "Damien Normand ( dnormand@dupaslebeda.eu )" at bounding box center [284, 429] width 1 height 1
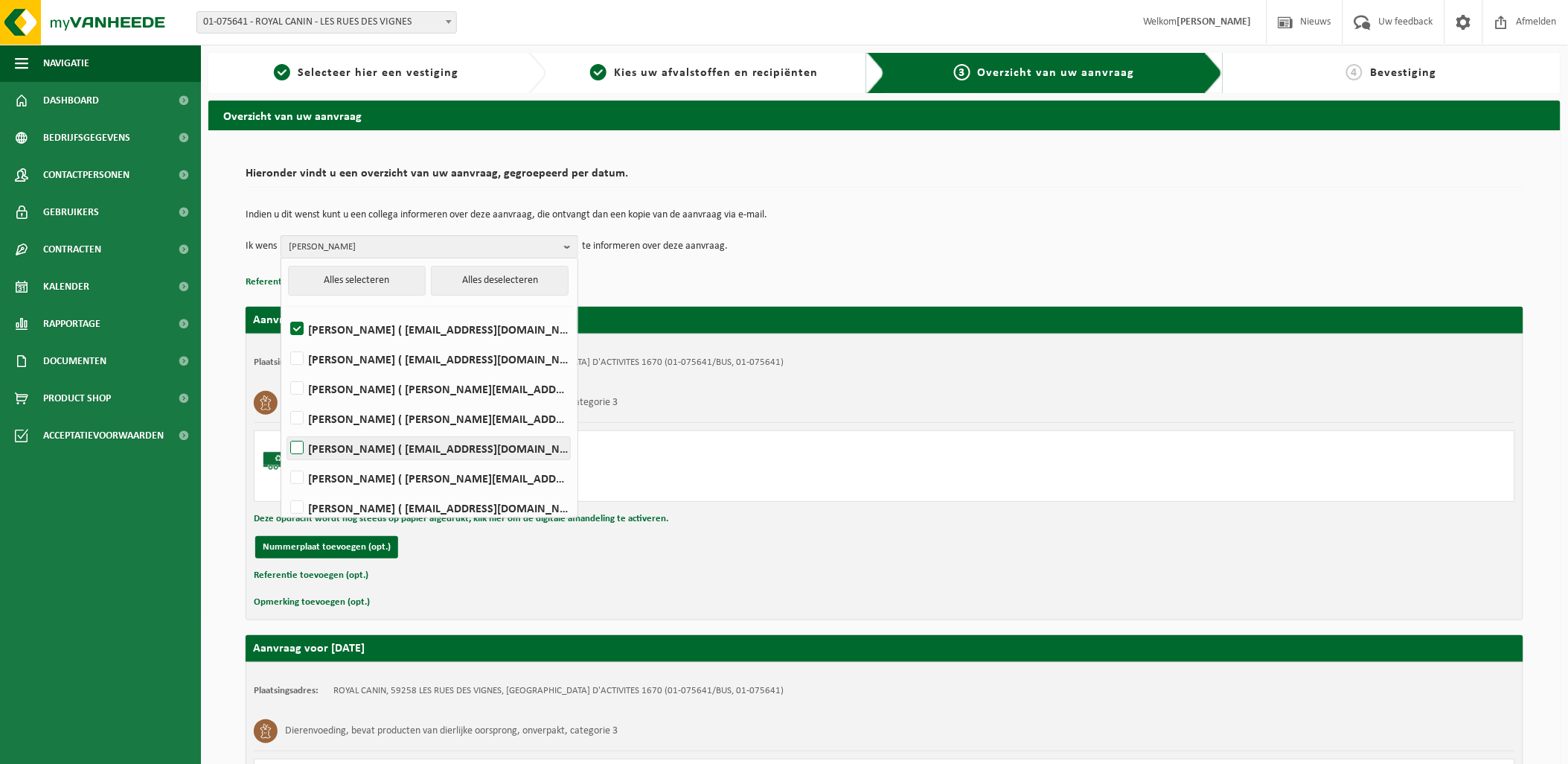
checkbox input "true"
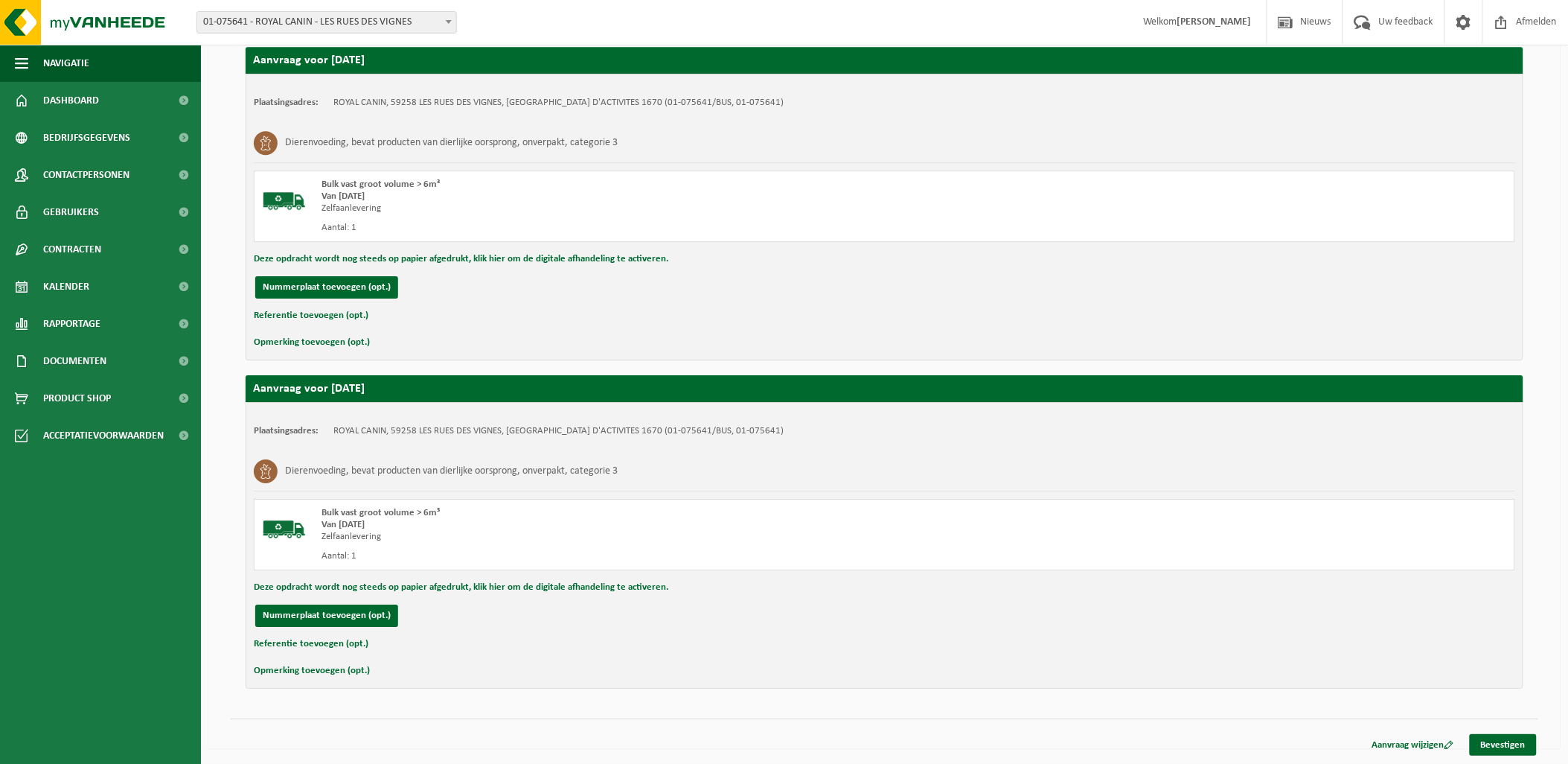
scroll to position [1576, 0]
click at [1503, 744] on link "Bevestigen" at bounding box center [1503, 744] width 67 height 22
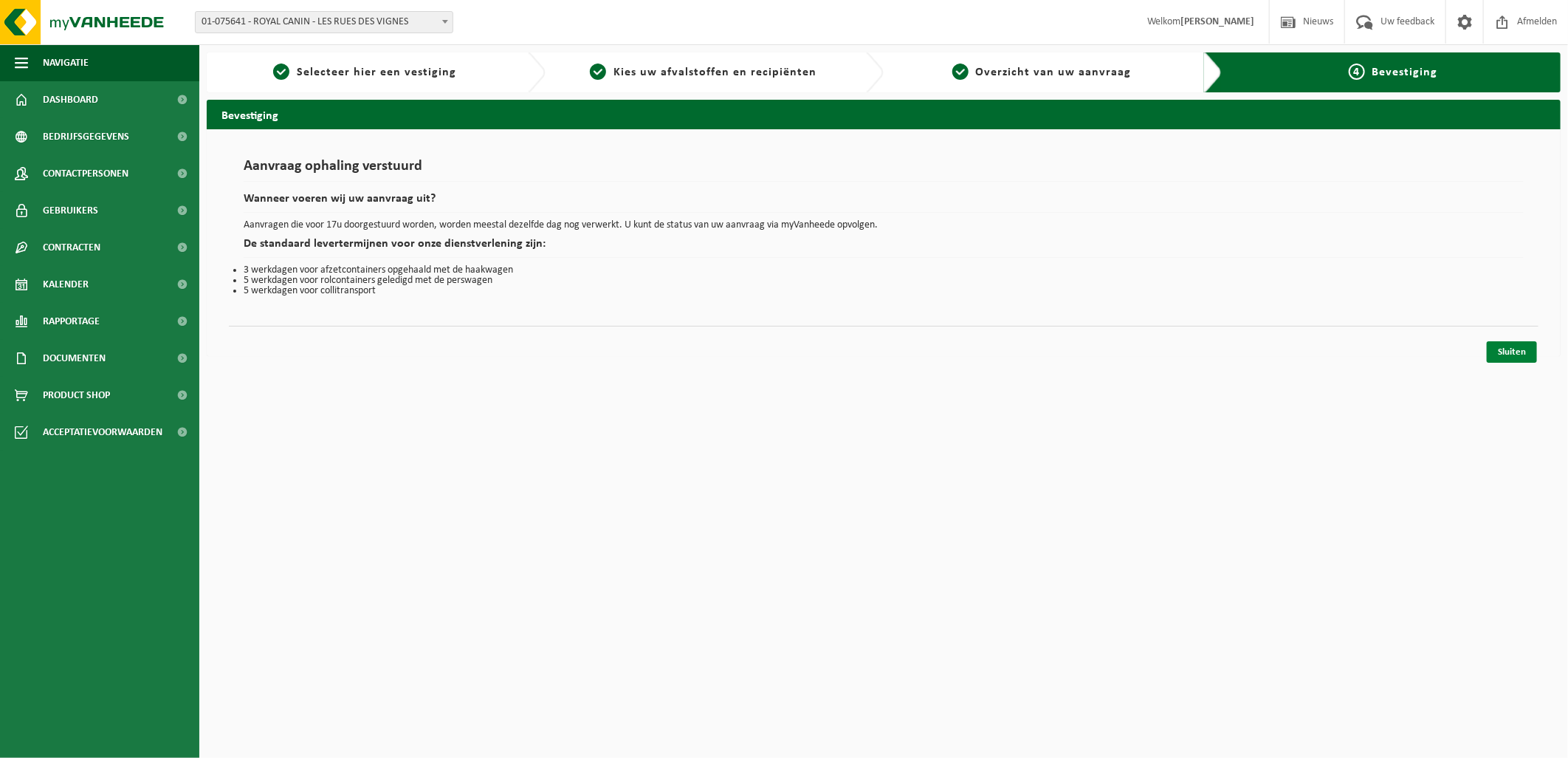
click at [1511, 353] on link "Sluiten" at bounding box center [1511, 352] width 50 height 21
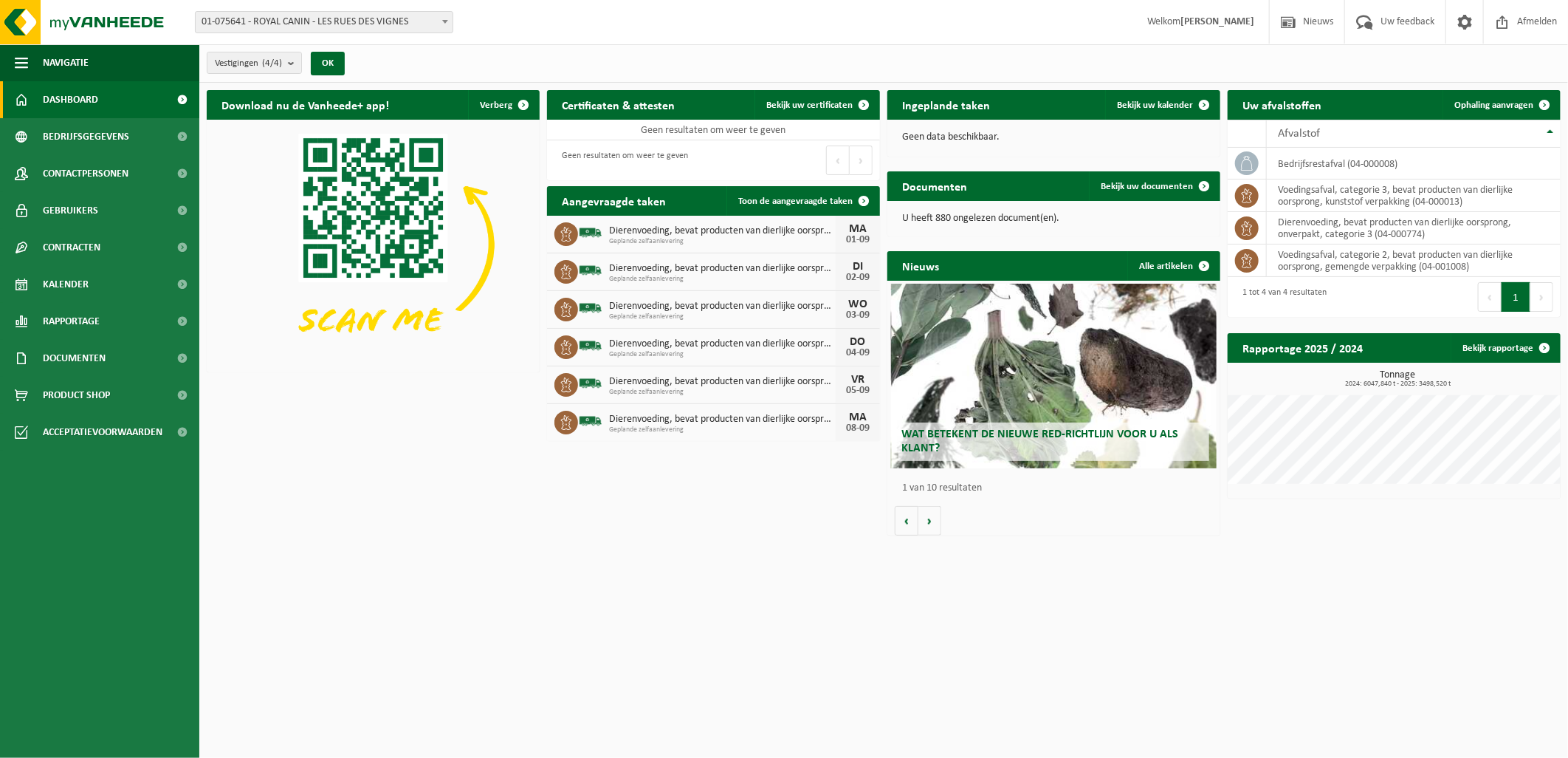
click at [1467, 520] on div "Download nu de Vanheede+ app! Verberg Certificaten & attesten Bekijk uw certifi…" at bounding box center [884, 313] width 1361 height 461
